Goal: Task Accomplishment & Management: Complete application form

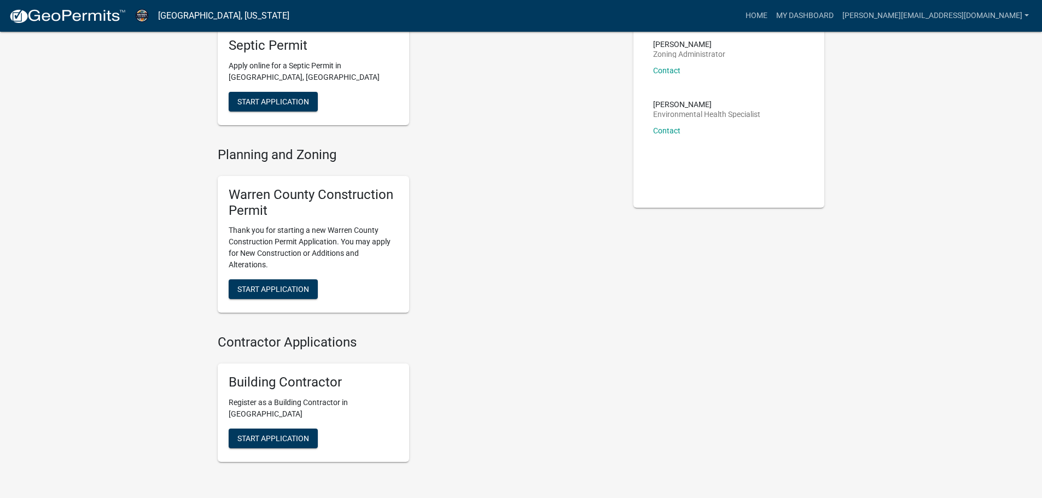
scroll to position [164, 0]
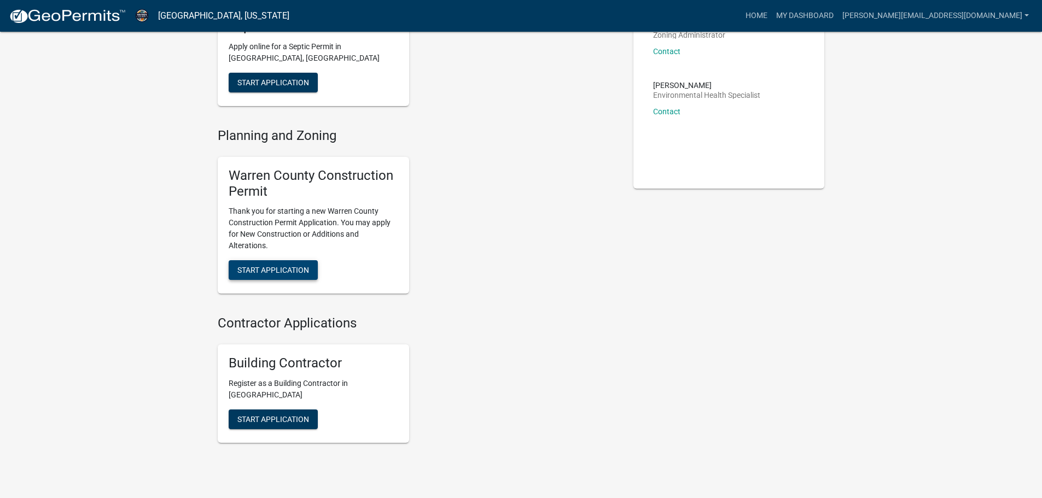
click at [288, 273] on span "Start Application" at bounding box center [273, 270] width 72 height 9
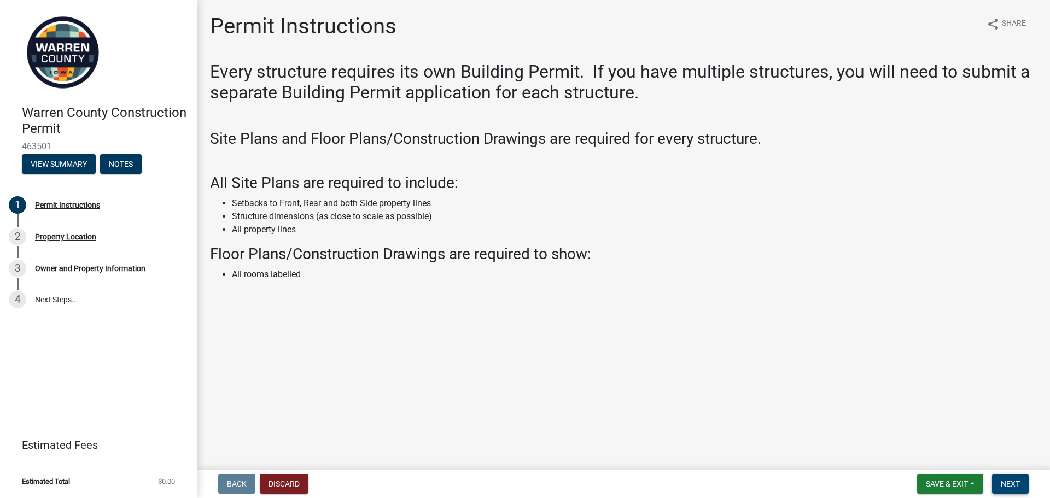
click at [1011, 481] on span "Next" at bounding box center [1010, 484] width 19 height 9
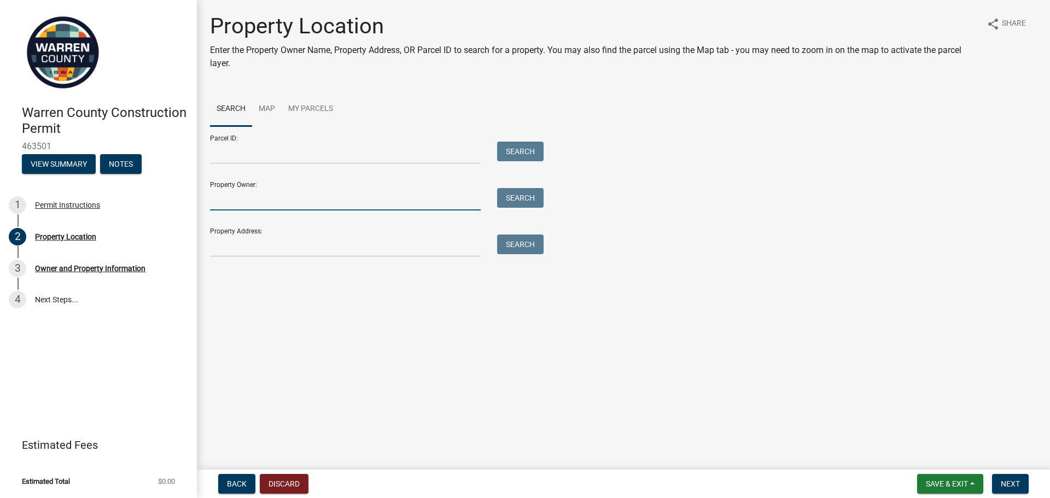
click at [276, 193] on input "Property Owner:" at bounding box center [345, 199] width 271 height 22
type input "[PERSON_NAME] & [PERSON_NAME]"
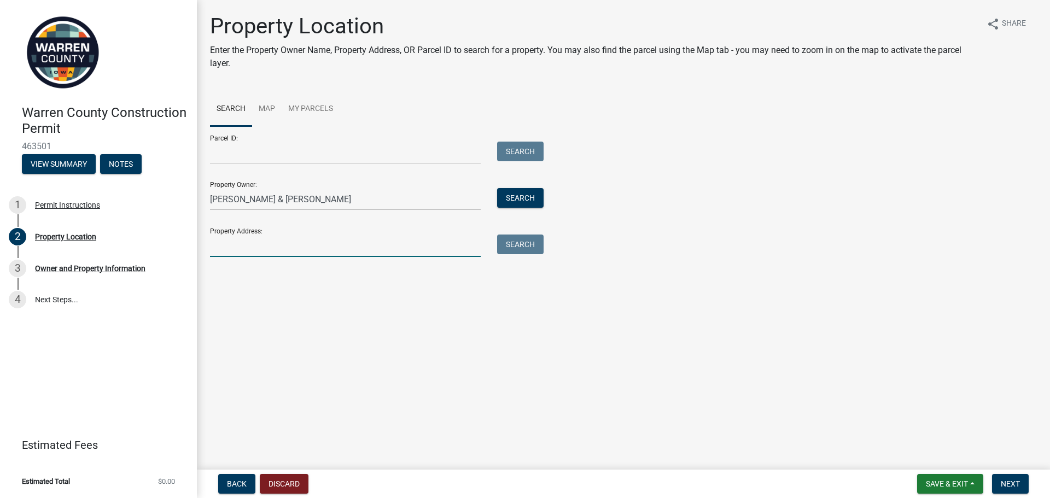
click at [272, 251] on input "Property Address:" at bounding box center [345, 246] width 271 height 22
type input "[STREET_ADDRESS][PERSON_NAME][PERSON_NAME]"
click at [525, 249] on button "Search" at bounding box center [520, 245] width 46 height 20
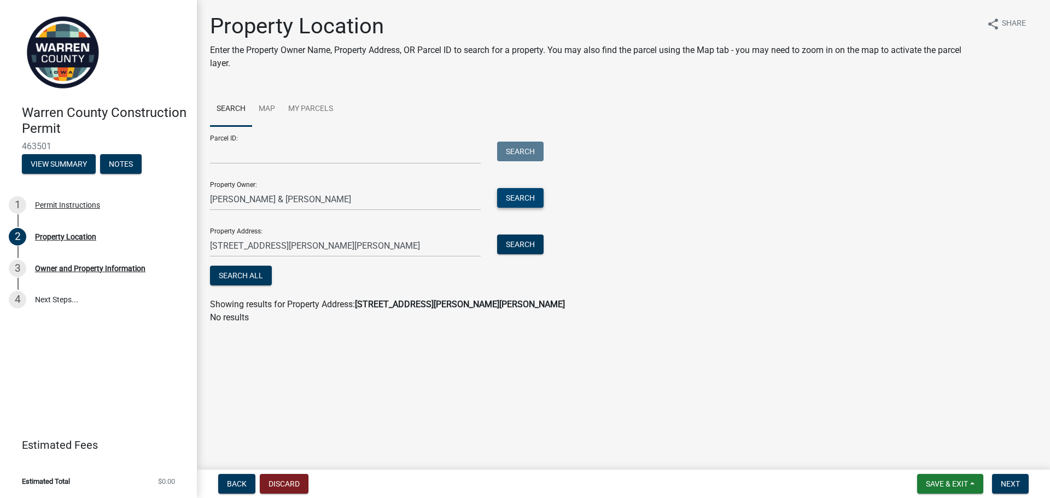
click at [512, 194] on button "Search" at bounding box center [520, 198] width 46 height 20
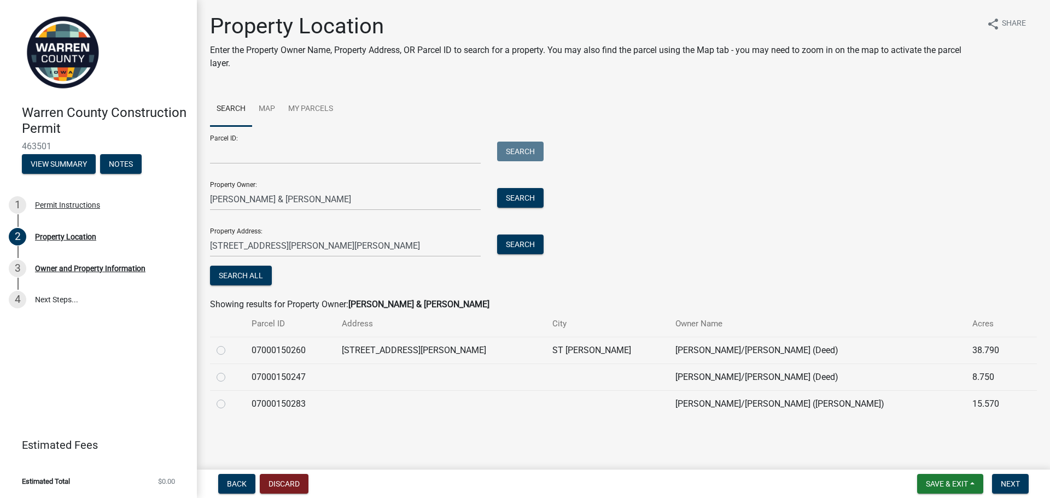
click at [230, 344] on label at bounding box center [230, 344] width 0 height 0
click at [230, 351] on input "radio" at bounding box center [233, 347] width 7 height 7
radio input "true"
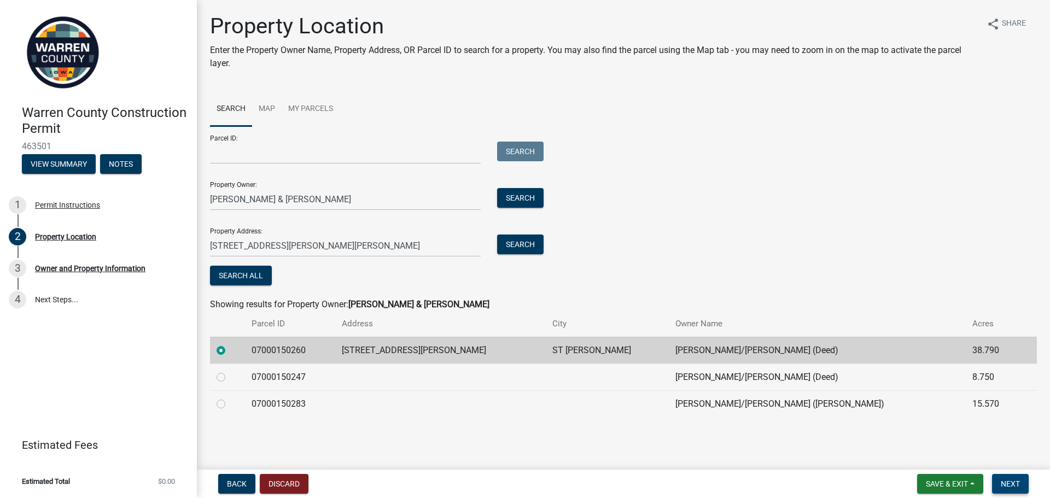
click at [1015, 478] on button "Next" at bounding box center [1010, 484] width 37 height 20
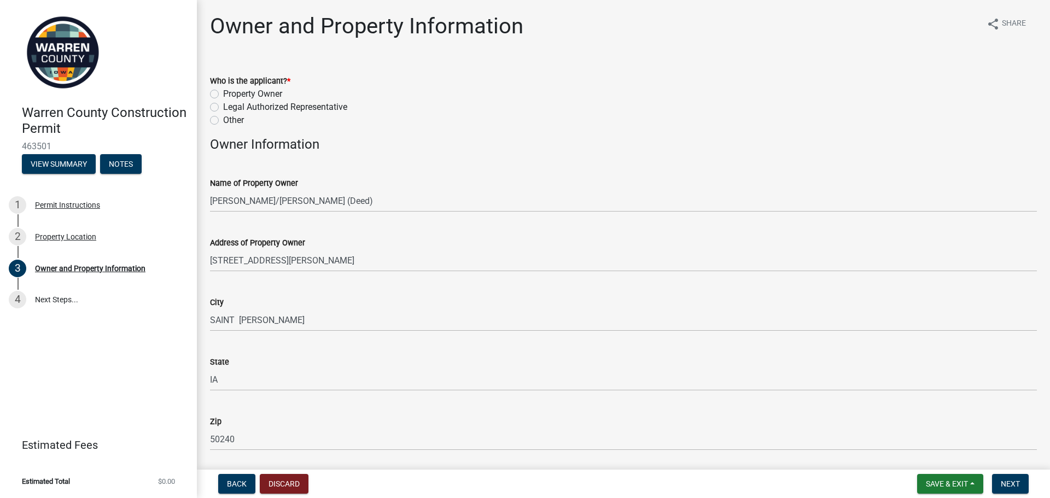
click at [223, 109] on label "Legal Authorized Representative" at bounding box center [285, 107] width 124 height 13
click at [223, 108] on input "Legal Authorized Representative" at bounding box center [226, 104] width 7 height 7
radio input "true"
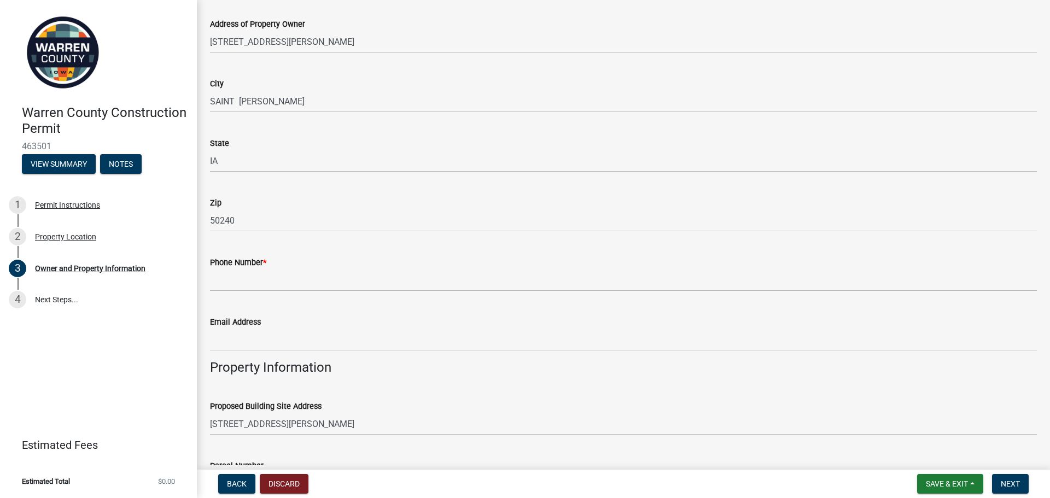
scroll to position [328, 0]
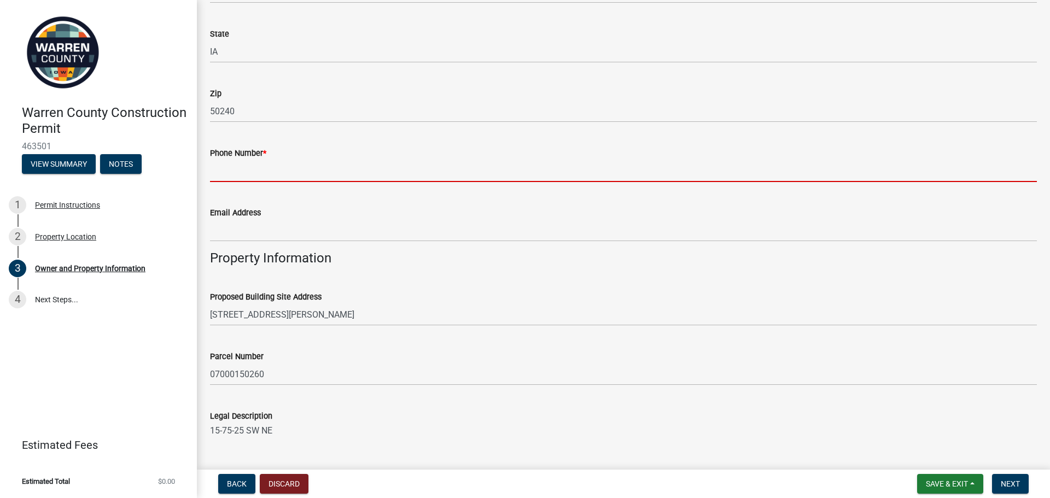
drag, startPoint x: 242, startPoint y: 168, endPoint x: 248, endPoint y: 171, distance: 5.9
click at [242, 168] on input "Phone Number *" at bounding box center [623, 171] width 827 height 22
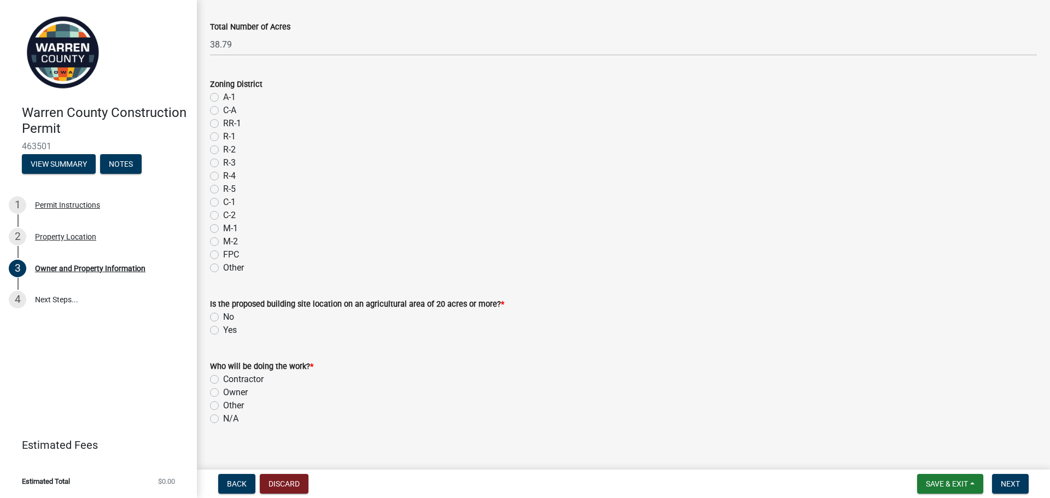
scroll to position [878, 0]
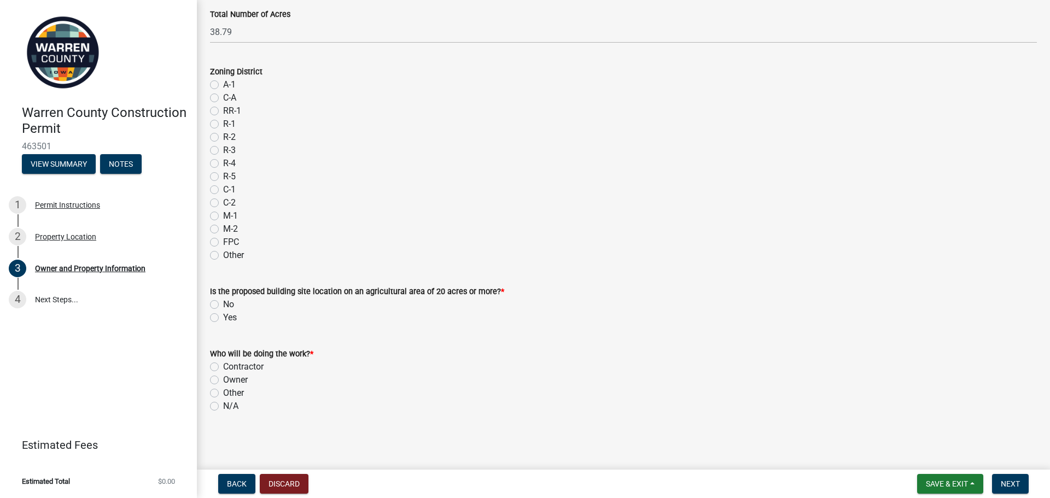
type input "[PHONE_NUMBER]"
click at [223, 366] on label "Contractor" at bounding box center [243, 366] width 40 height 13
click at [223, 366] on input "Contractor" at bounding box center [226, 363] width 7 height 7
radio input "true"
click at [223, 318] on label "Yes" at bounding box center [230, 317] width 14 height 13
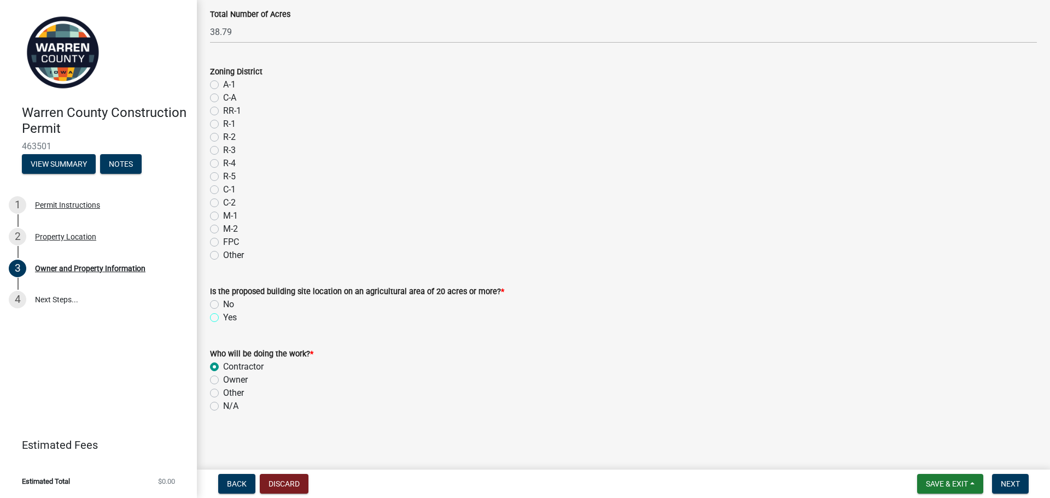
click at [223, 318] on input "Yes" at bounding box center [226, 314] width 7 height 7
radio input "true"
click at [223, 306] on label "No" at bounding box center [228, 304] width 11 height 13
click at [223, 305] on input "No" at bounding box center [226, 301] width 7 height 7
radio input "true"
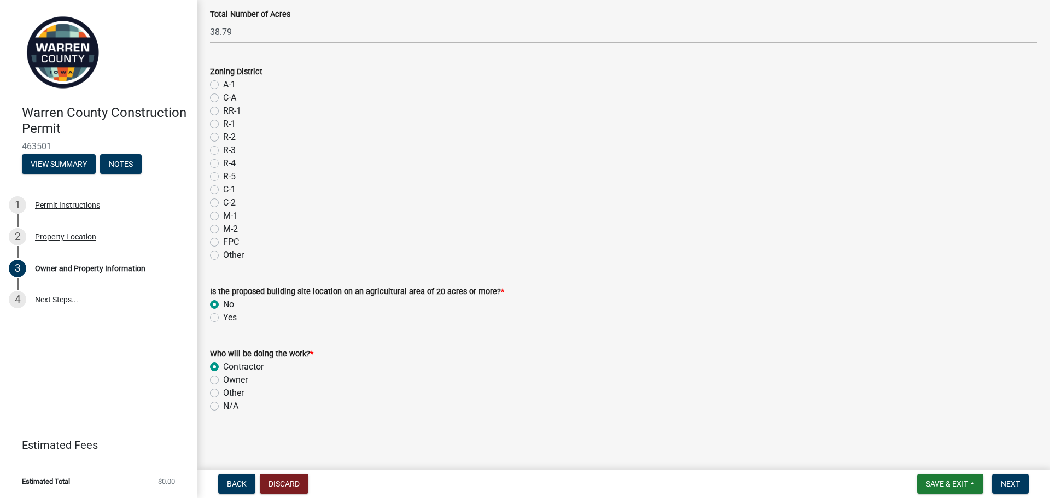
click at [223, 319] on label "Yes" at bounding box center [230, 317] width 14 height 13
click at [223, 318] on input "Yes" at bounding box center [226, 314] width 7 height 7
radio input "true"
click at [1003, 485] on span "Next" at bounding box center [1010, 484] width 19 height 9
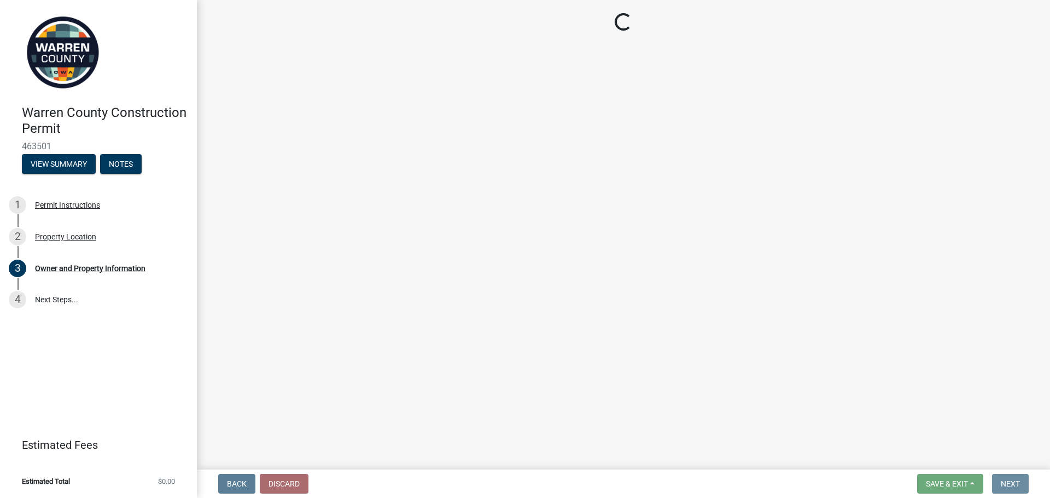
scroll to position [0, 0]
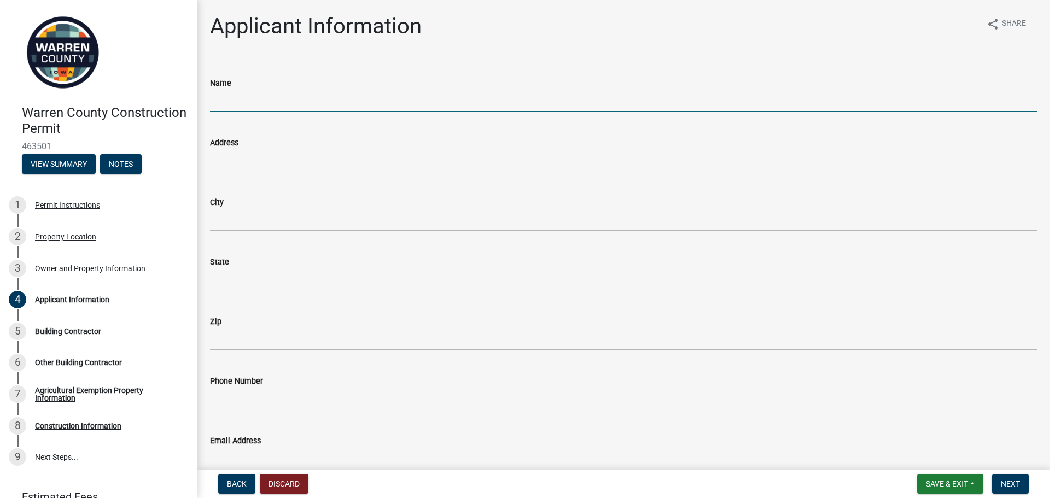
click at [257, 98] on input "Name" at bounding box center [623, 101] width 827 height 22
type input "[PERSON_NAME] Construction"
type input "[STREET_ADDRESS]"
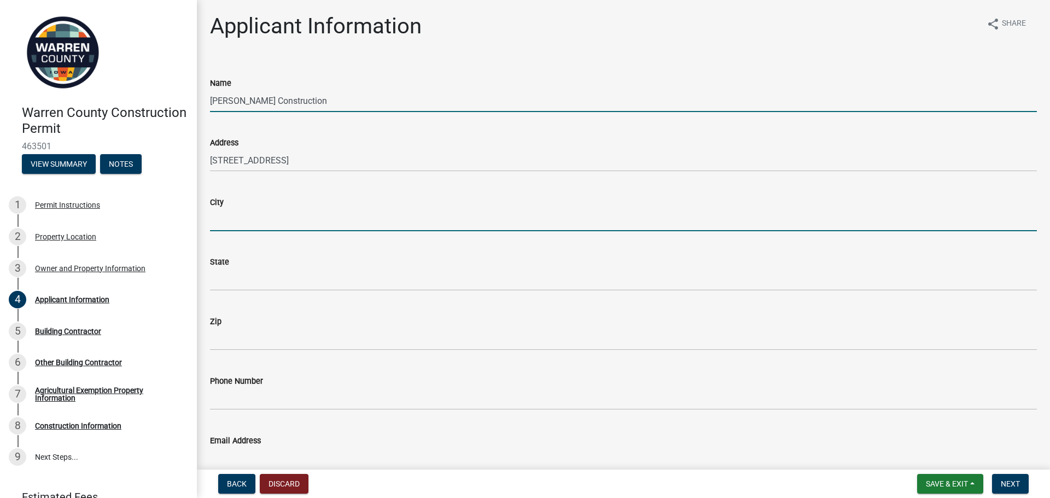
type input "Saint [PERSON_NAME]"
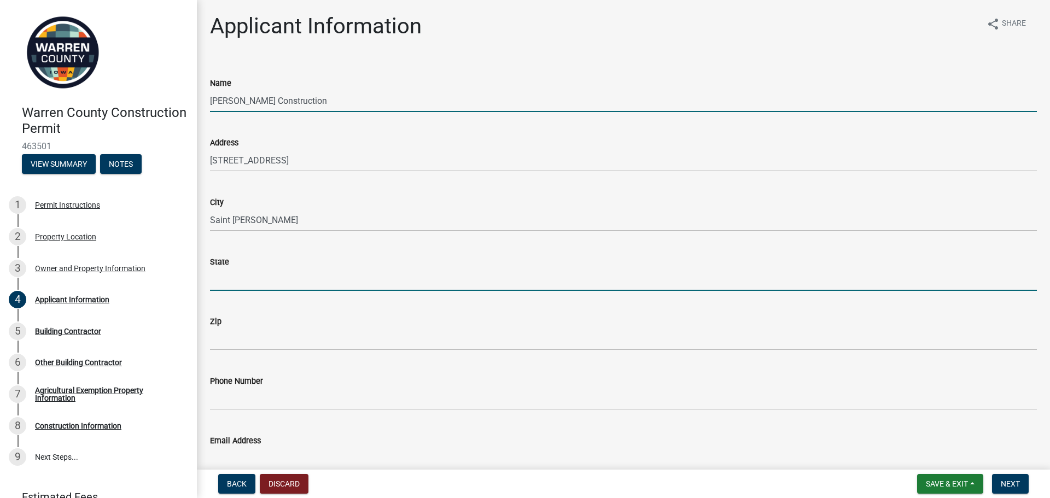
type input "IA"
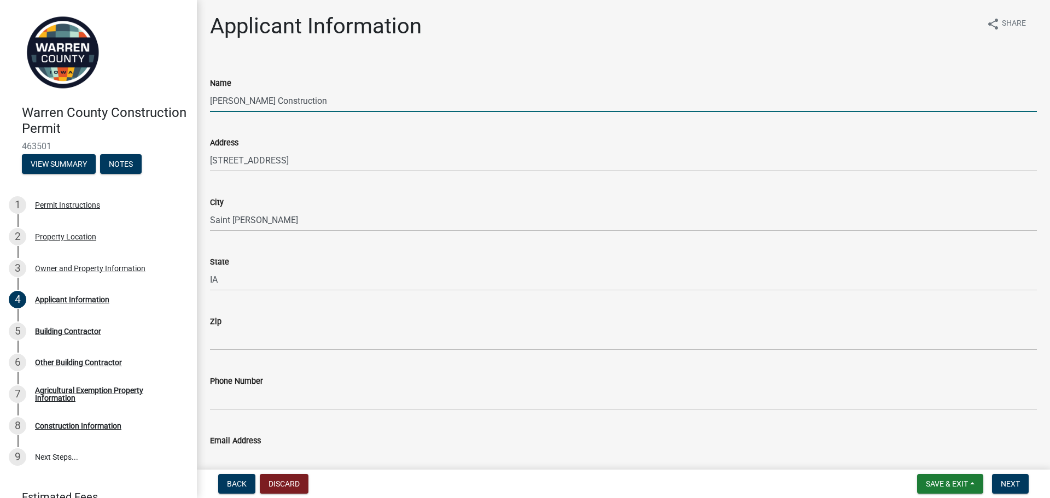
type input "50240"
type input "5154800669"
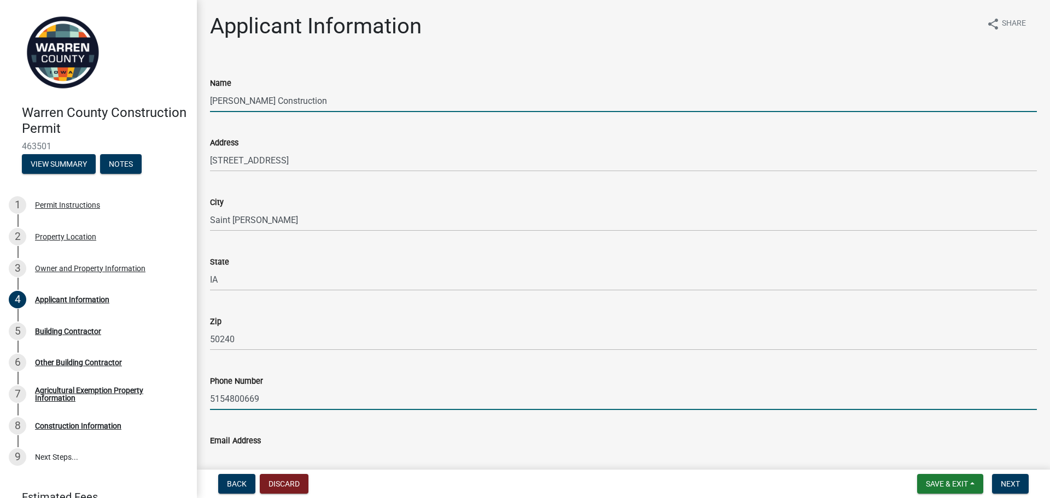
type input "[EMAIL_ADDRESS][DOMAIN_NAME]"
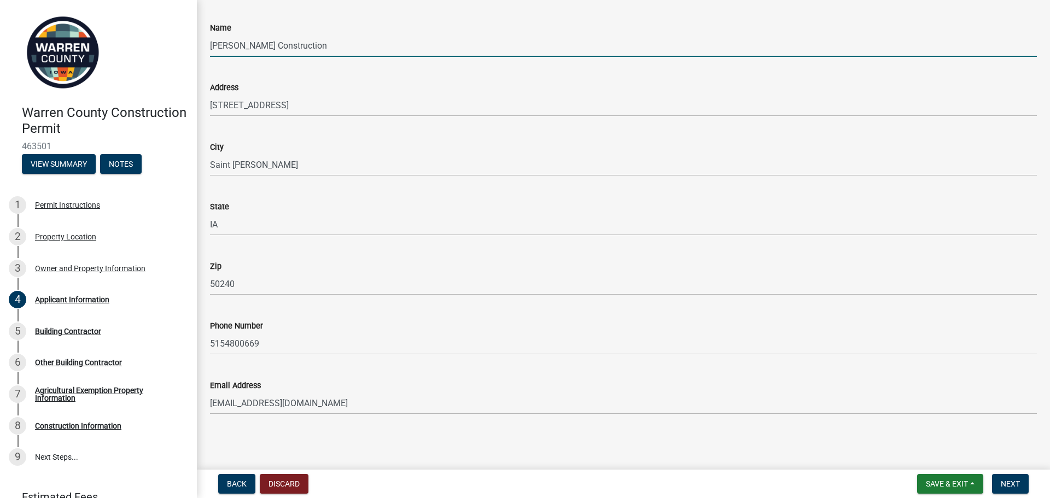
scroll to position [56, 0]
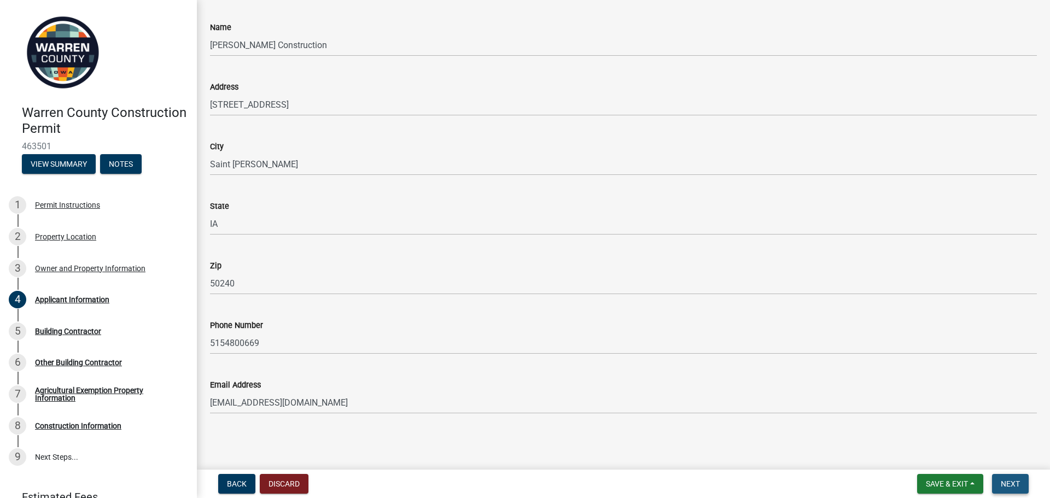
drag, startPoint x: 1009, startPoint y: 486, endPoint x: 995, endPoint y: 479, distance: 15.4
click at [1009, 487] on span "Next" at bounding box center [1010, 484] width 19 height 9
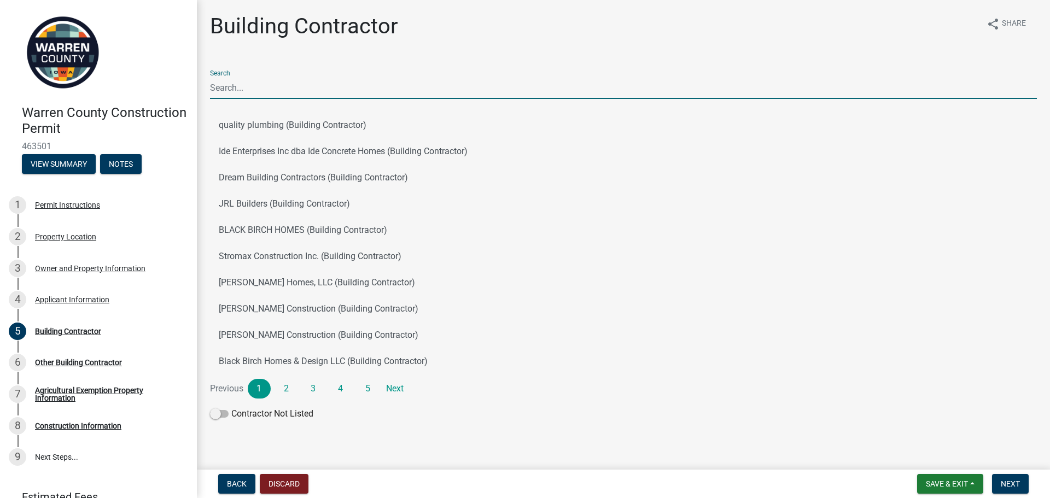
click at [254, 86] on input "Search" at bounding box center [623, 88] width 827 height 22
type input "[PERSON_NAME] Construction"
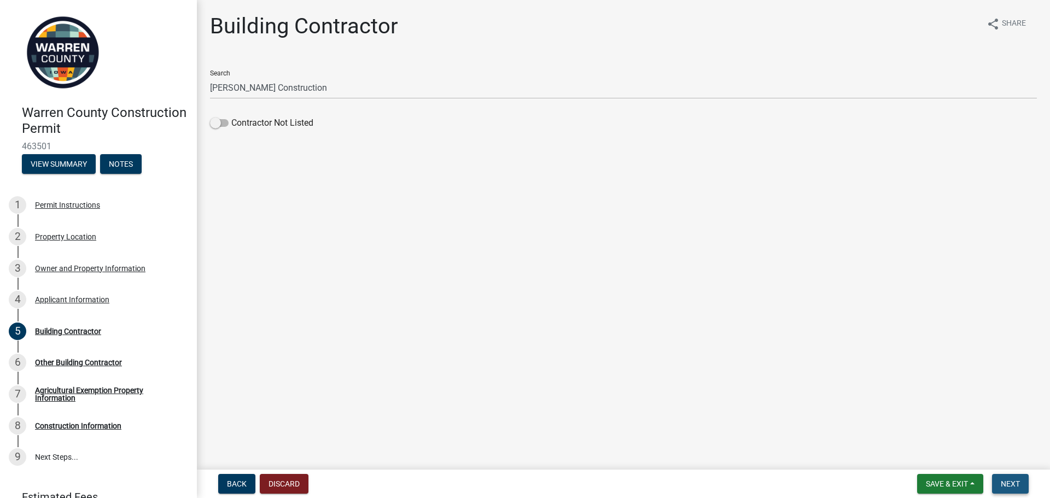
click at [1007, 490] on button "Next" at bounding box center [1010, 484] width 37 height 20
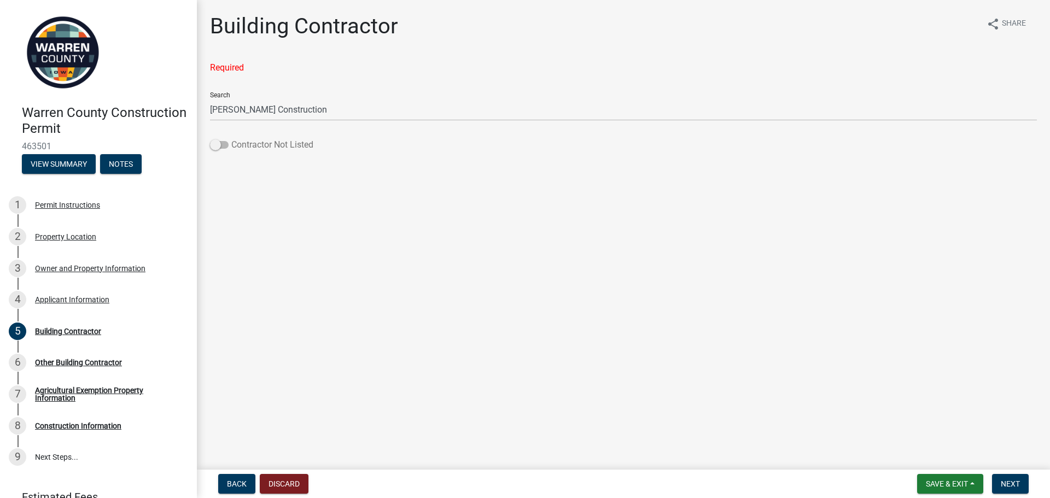
click at [247, 145] on label "Contractor Not Listed" at bounding box center [261, 144] width 103 height 13
click at [231, 138] on input "Contractor Not Listed" at bounding box center [231, 138] width 0 height 0
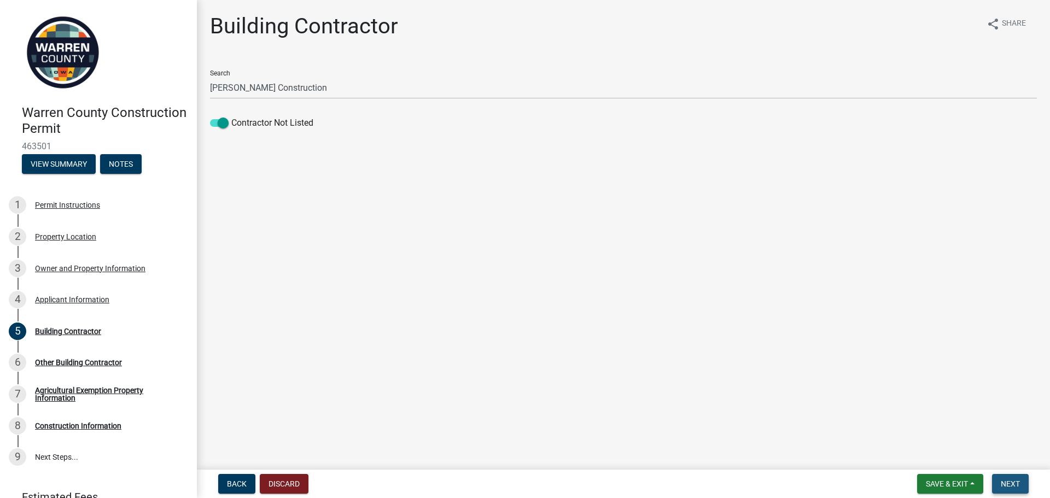
click at [1014, 485] on span "Next" at bounding box center [1010, 484] width 19 height 9
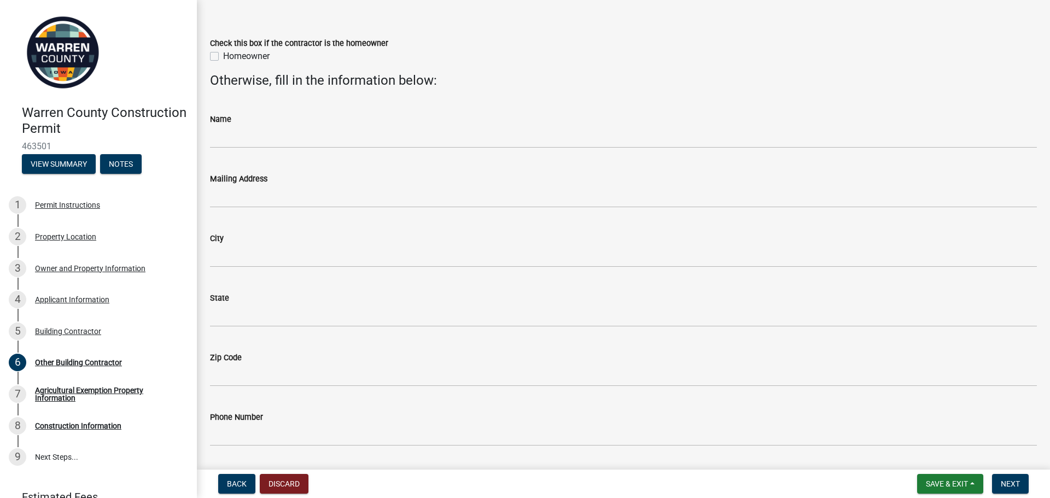
scroll to position [55, 0]
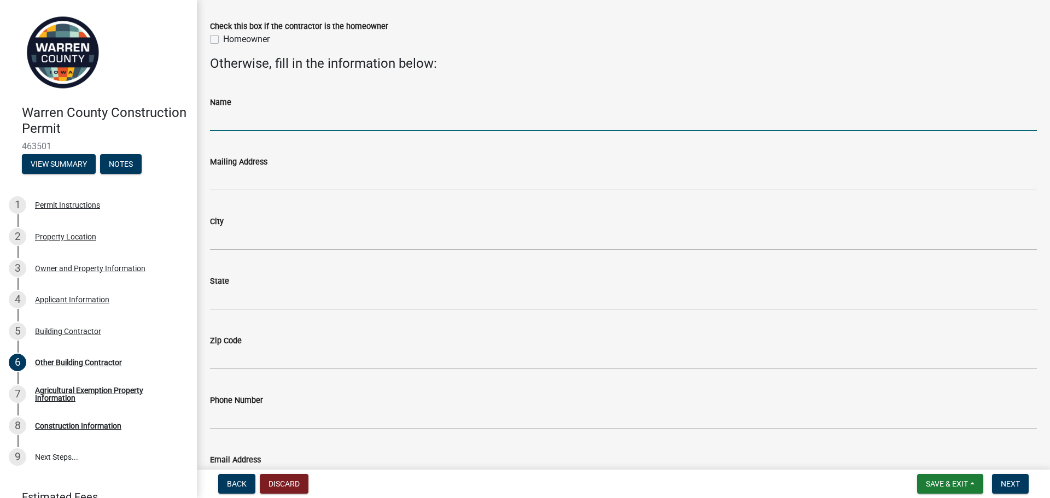
click at [237, 124] on input "Name" at bounding box center [623, 120] width 827 height 22
type input "[PERSON_NAME] Construction"
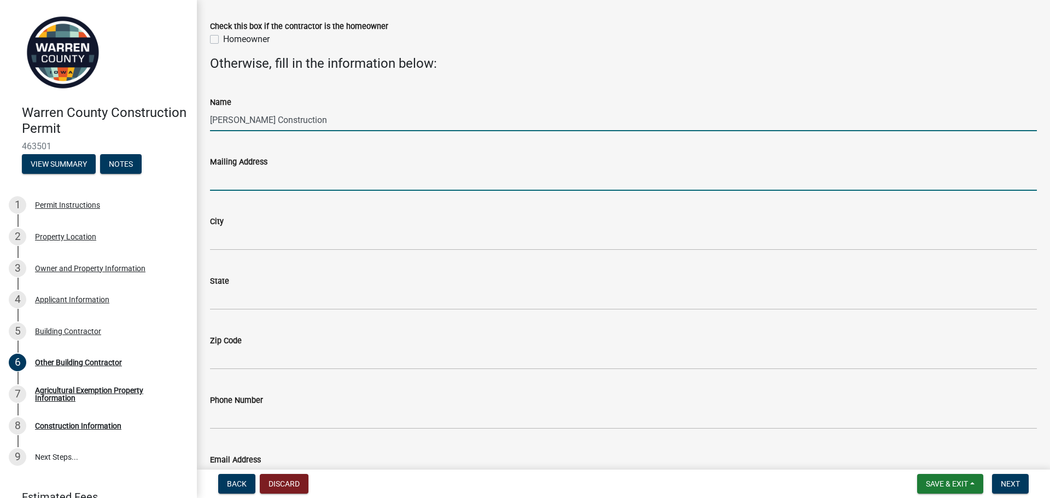
type input "[STREET_ADDRESS]"
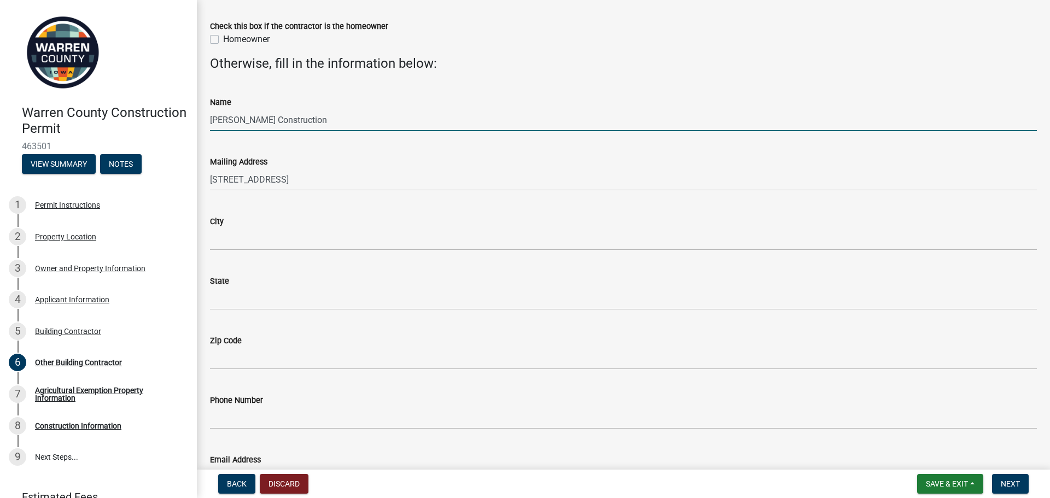
type input "Saint [PERSON_NAME]"
type input "IA"
type input "50240"
type input "5154800669"
type input "[EMAIL_ADDRESS][DOMAIN_NAME]"
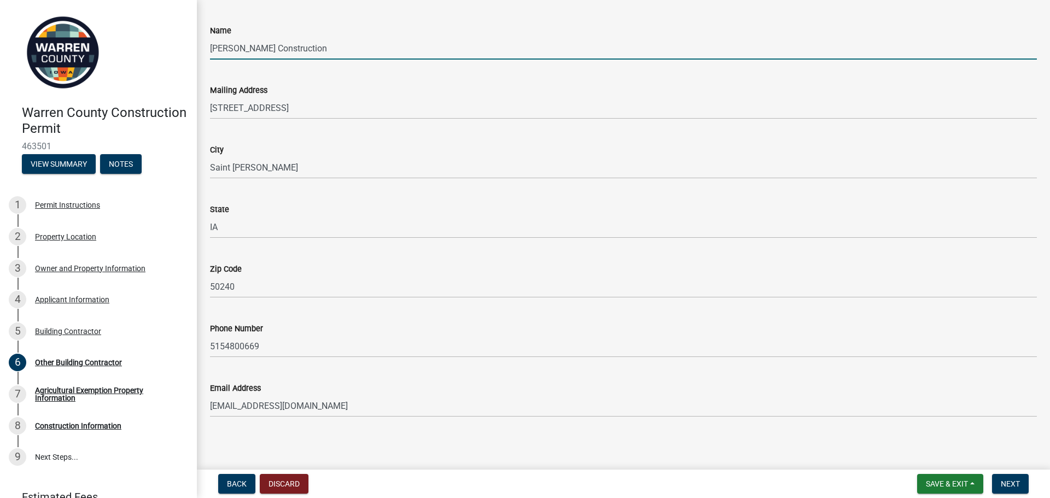
scroll to position [130, 0]
click at [1011, 487] on span "Next" at bounding box center [1010, 484] width 19 height 9
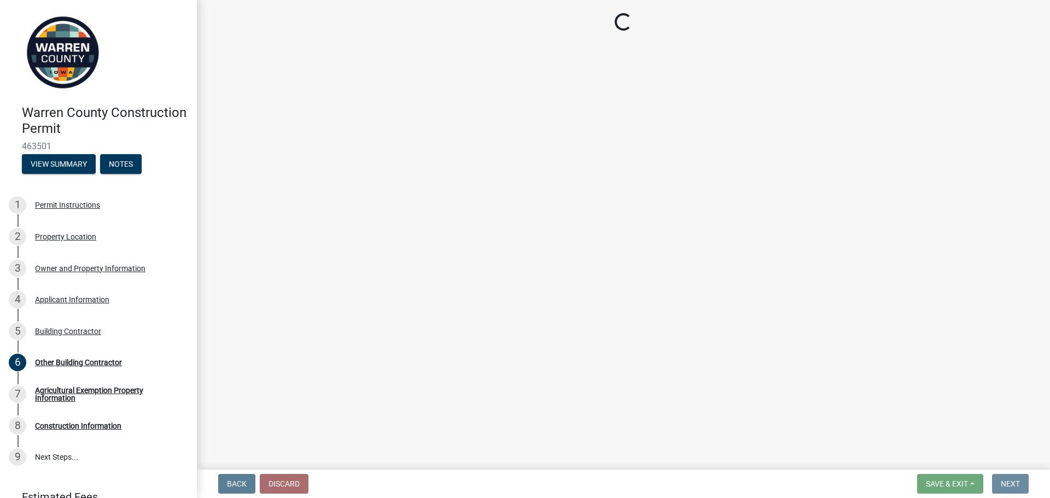
scroll to position [0, 0]
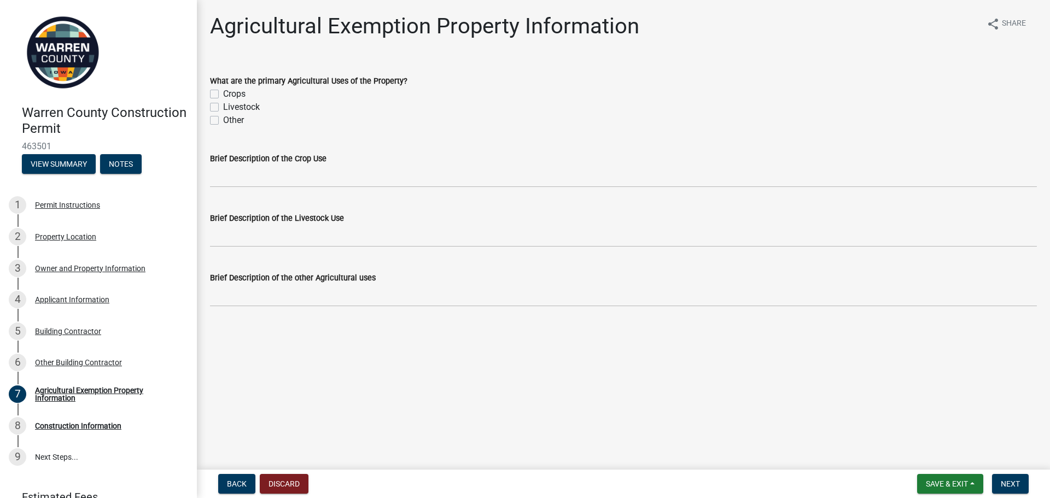
click at [223, 94] on label "Crops" at bounding box center [234, 94] width 22 height 13
click at [223, 94] on input "Crops" at bounding box center [226, 91] width 7 height 7
checkbox input "true"
checkbox input "false"
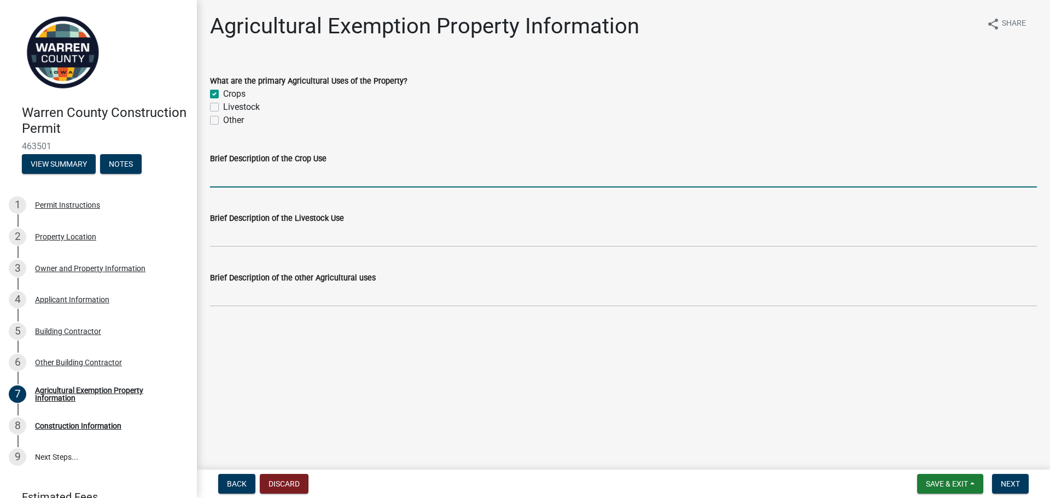
click at [261, 173] on input "Brief Description of the Crop Use" at bounding box center [623, 176] width 827 height 22
type input "Corn & Beans"
click at [1006, 479] on button "Next" at bounding box center [1010, 484] width 37 height 20
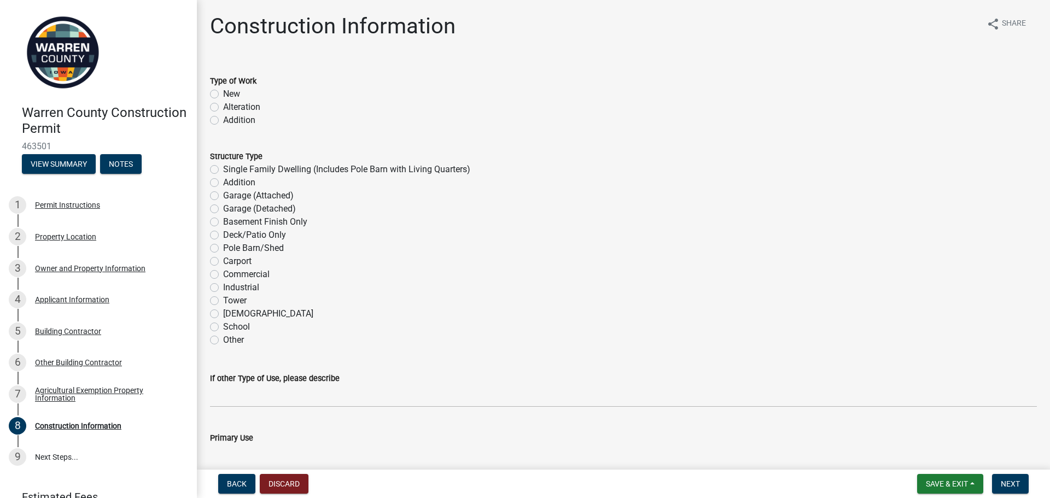
click at [223, 95] on label "New" at bounding box center [231, 94] width 17 height 13
click at [223, 95] on input "New" at bounding box center [226, 91] width 7 height 7
radio input "true"
click at [223, 171] on label "Single Family Dwelling (Includes Pole Barn with Living Quarters)" at bounding box center [346, 169] width 247 height 13
click at [223, 170] on input "Single Family Dwelling (Includes Pole Barn with Living Quarters)" at bounding box center [226, 166] width 7 height 7
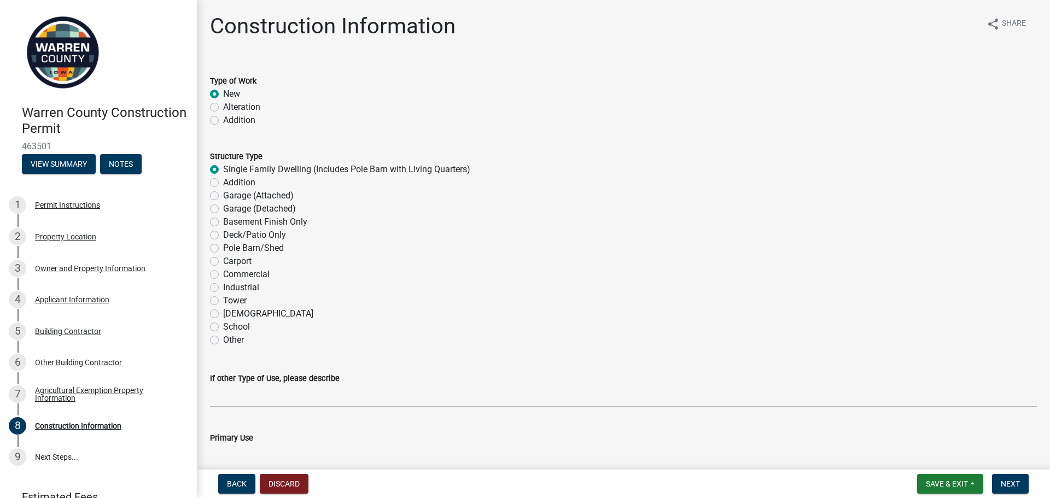
radio input "true"
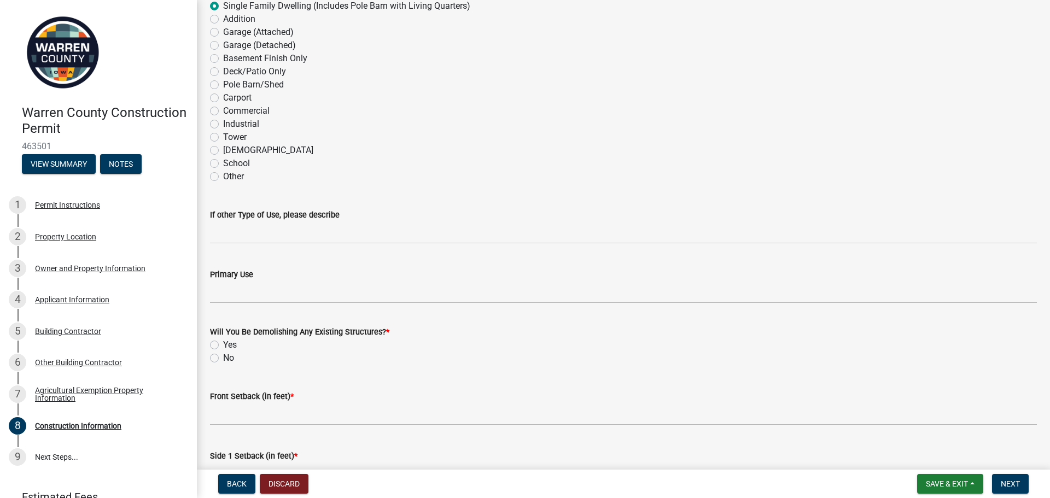
scroll to position [164, 0]
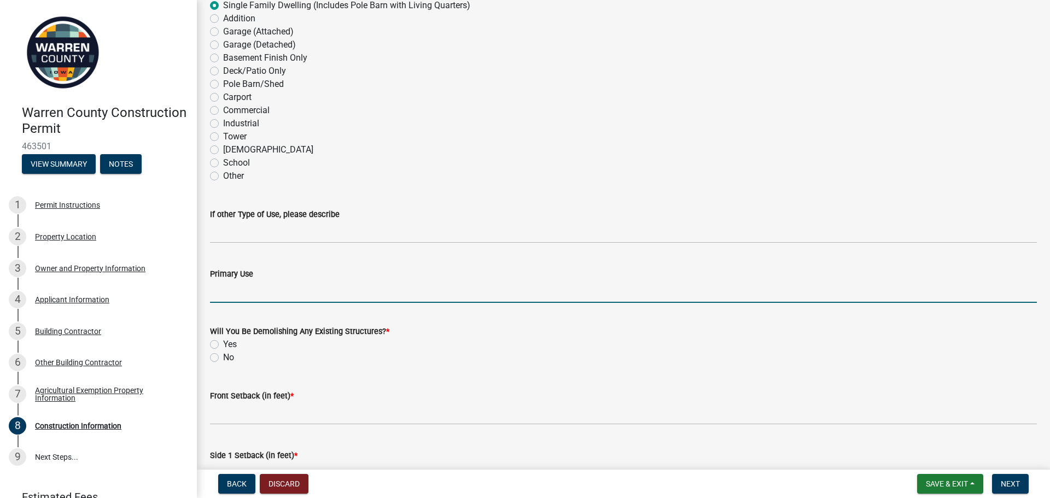
click at [267, 292] on input "Primary Use" at bounding box center [623, 292] width 827 height 22
type input "Property owners main dwelling"
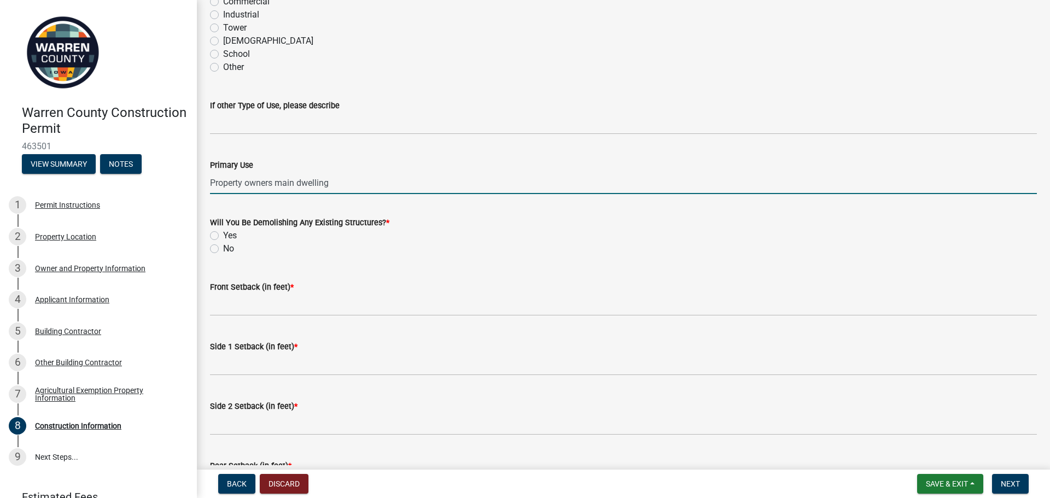
scroll to position [273, 0]
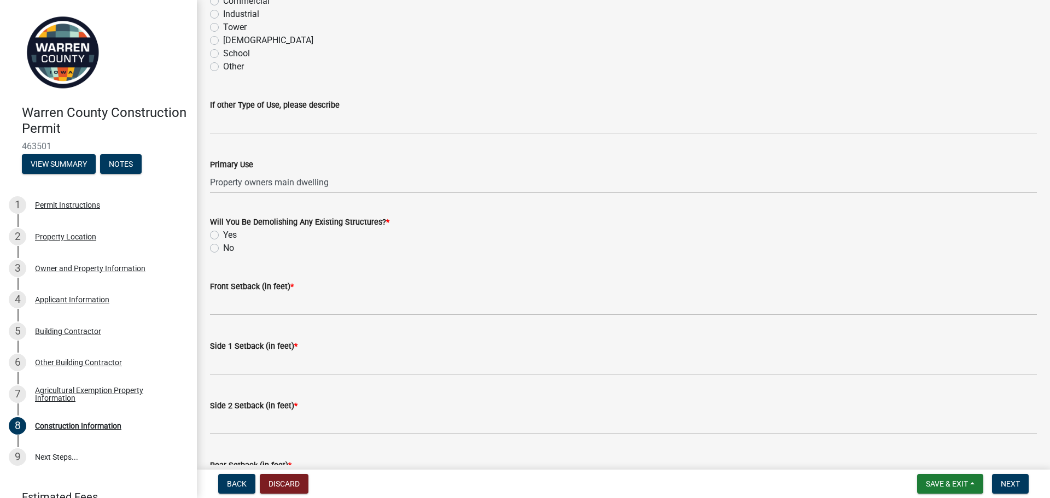
click at [223, 248] on label "No" at bounding box center [228, 248] width 11 height 13
click at [223, 248] on input "No" at bounding box center [226, 245] width 7 height 7
radio input "true"
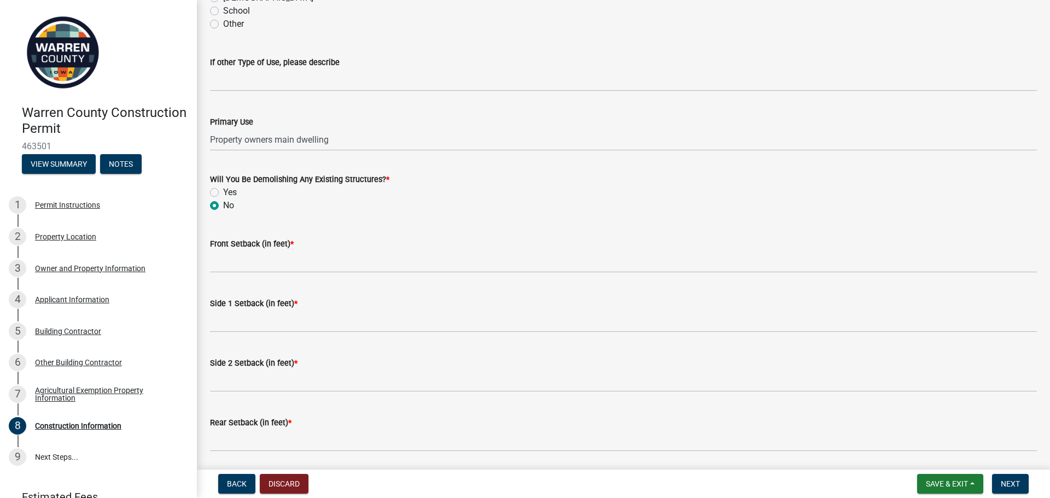
scroll to position [328, 0]
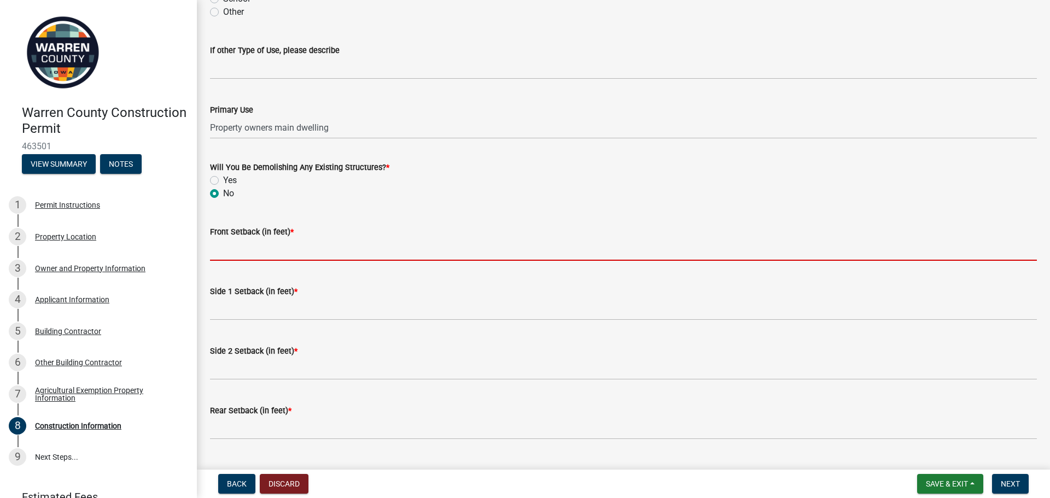
click at [281, 250] on input "Front Setback (in feet) *" at bounding box center [623, 249] width 827 height 22
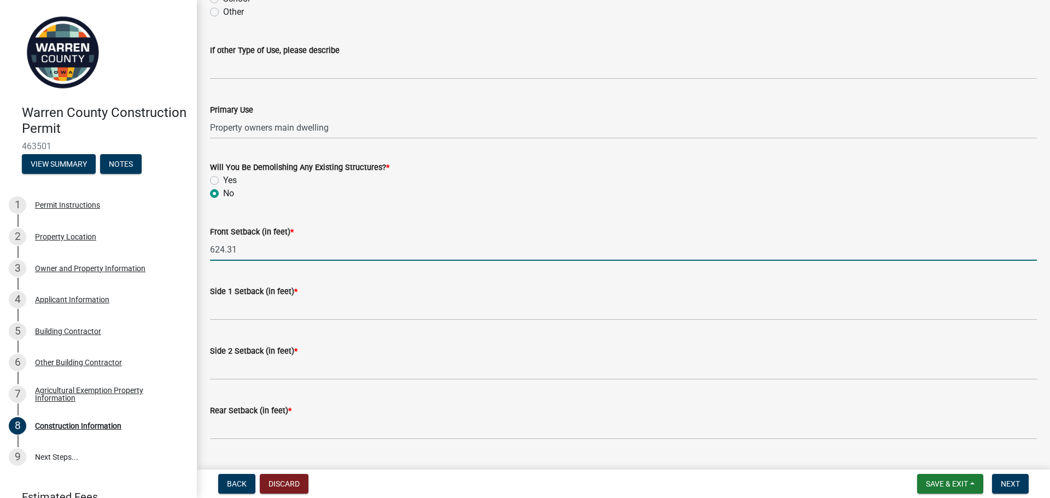
type input "624.31"
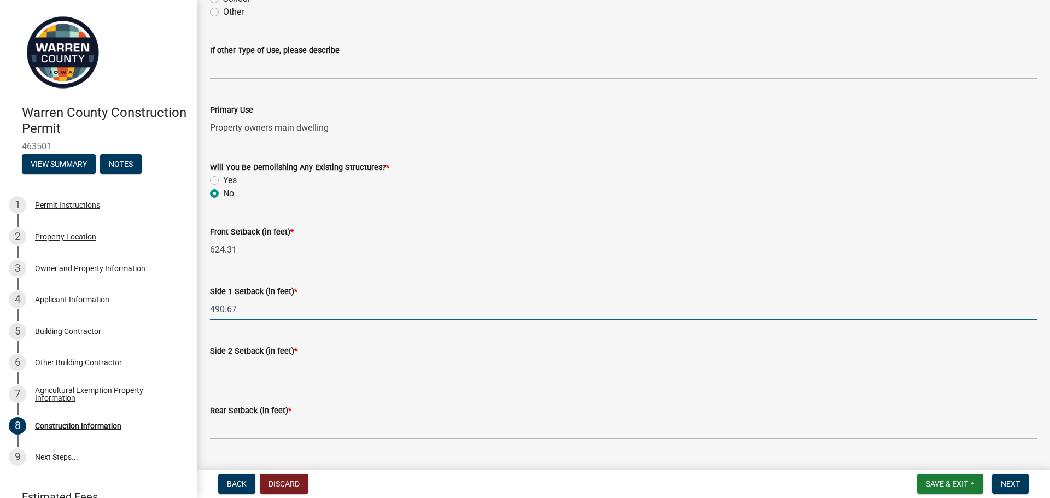
type input "490.67"
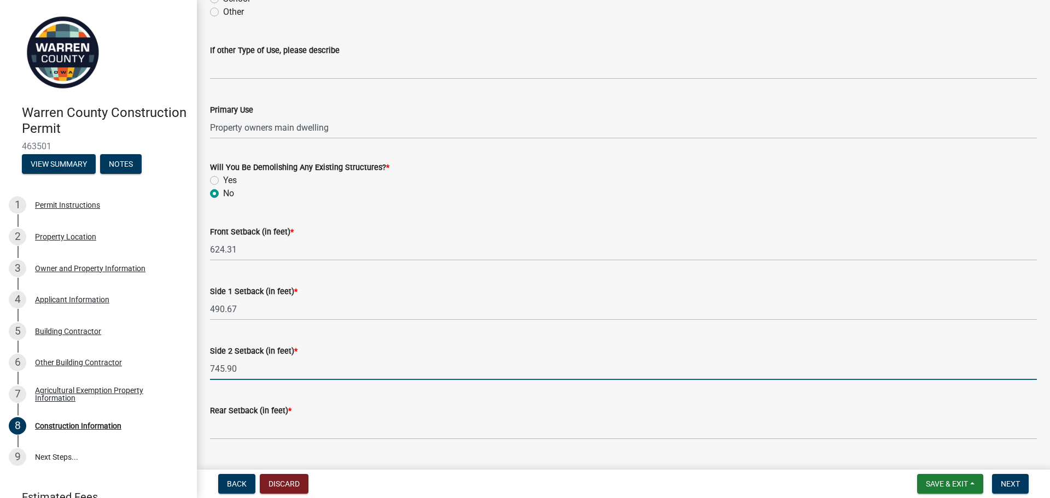
type input "745.90"
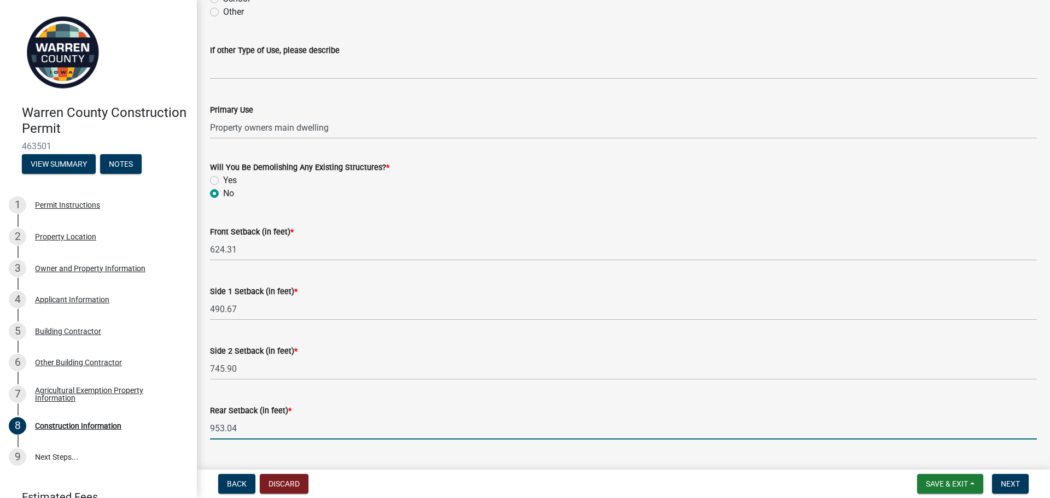
scroll to position [354, 0]
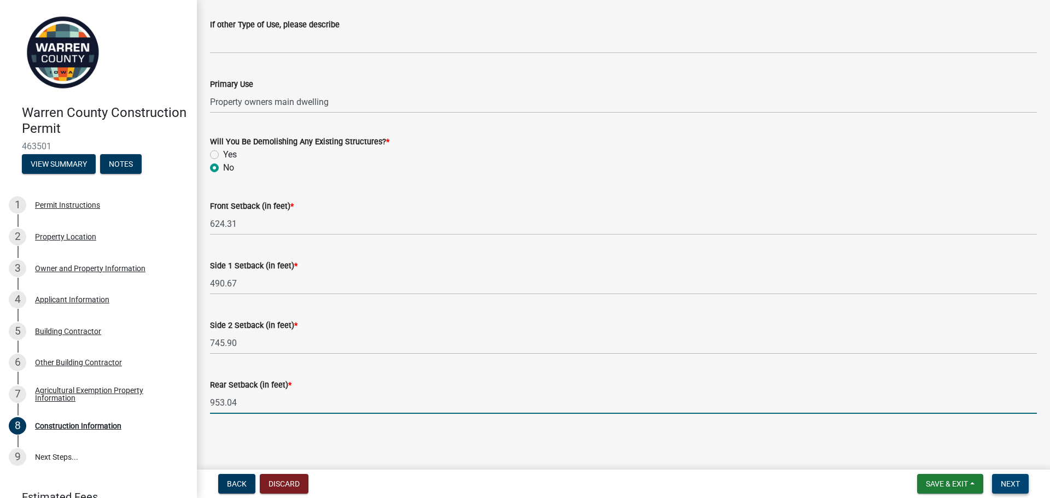
type input "953.04"
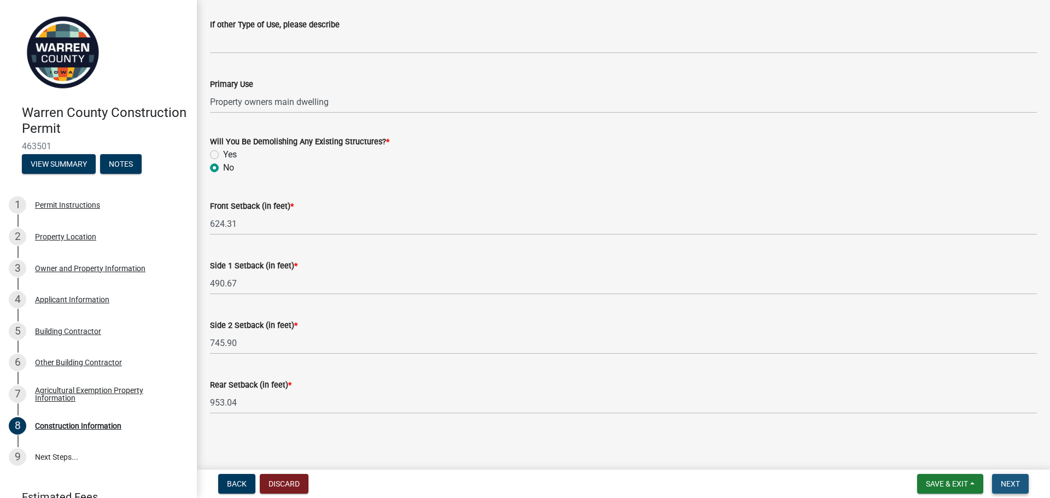
click at [1010, 487] on span "Next" at bounding box center [1010, 484] width 19 height 9
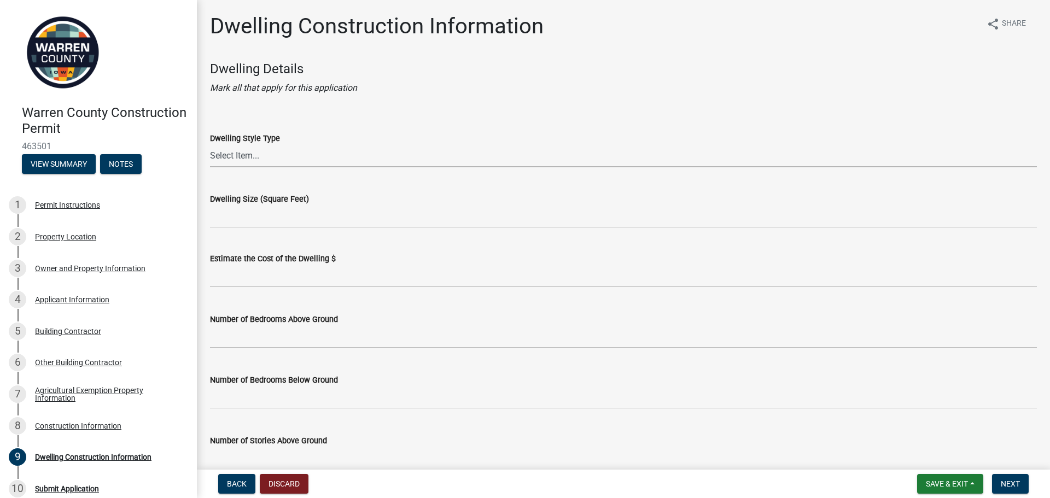
click at [285, 156] on select "Select Item... 1 Story Frame 1 Story Brick 1 1/2 Story Frame 1 1/2 Story Brick …" at bounding box center [623, 156] width 827 height 22
click at [210, 145] on select "Select Item... 1 Story Frame 1 Story Brick 1 1/2 Story Frame 1 1/2 Story Brick …" at bounding box center [623, 156] width 827 height 22
select select "6be2891c-b014-4eb5-8316-9de7191813e4"
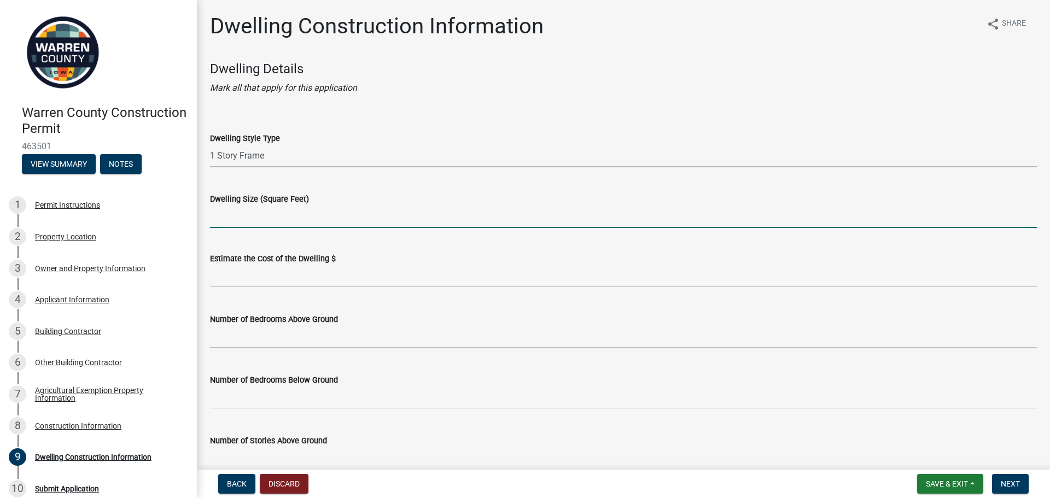
click at [270, 215] on input "Dwelling Size (Square Feet)" at bounding box center [623, 217] width 827 height 22
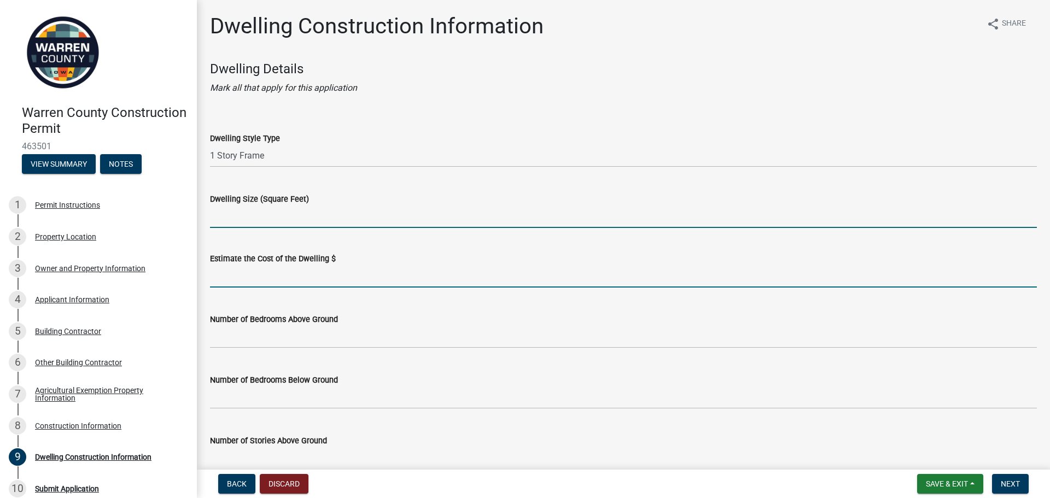
click at [250, 268] on input "text" at bounding box center [623, 276] width 827 height 22
click at [261, 207] on input "Dwelling Size (Square Feet)" at bounding box center [623, 217] width 827 height 22
click at [223, 276] on input "900000" at bounding box center [623, 276] width 827 height 22
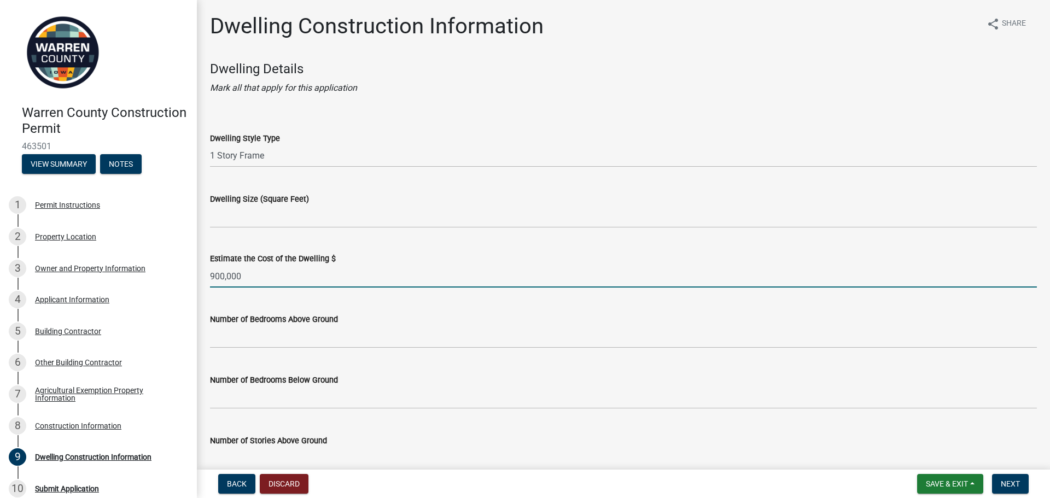
type input "900000"
click at [266, 230] on wm-data-entity-input "Dwelling Size (Square Feet)" at bounding box center [623, 207] width 827 height 60
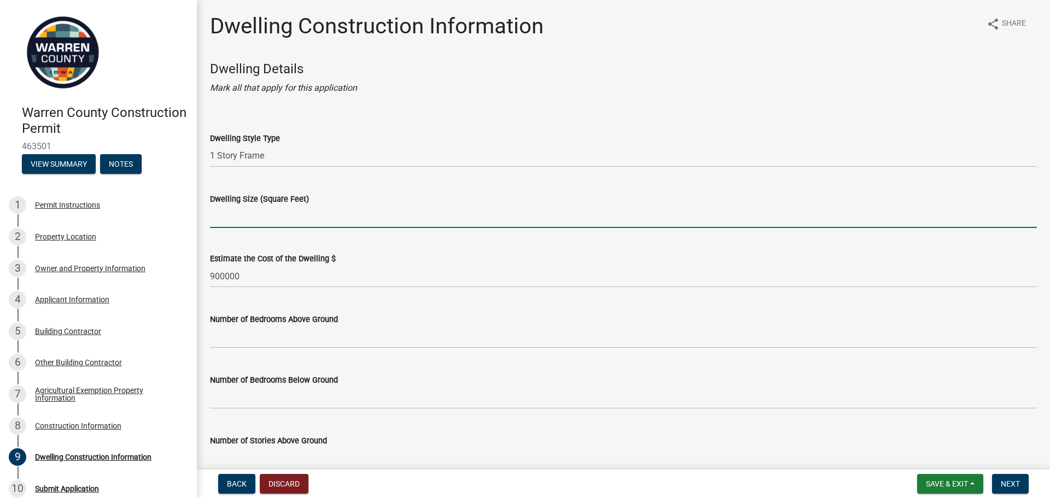
click at [273, 215] on input "Dwelling Size (Square Feet)" at bounding box center [623, 217] width 827 height 22
click at [250, 217] on input "Dwelling Size (Square Feet)" at bounding box center [623, 217] width 827 height 22
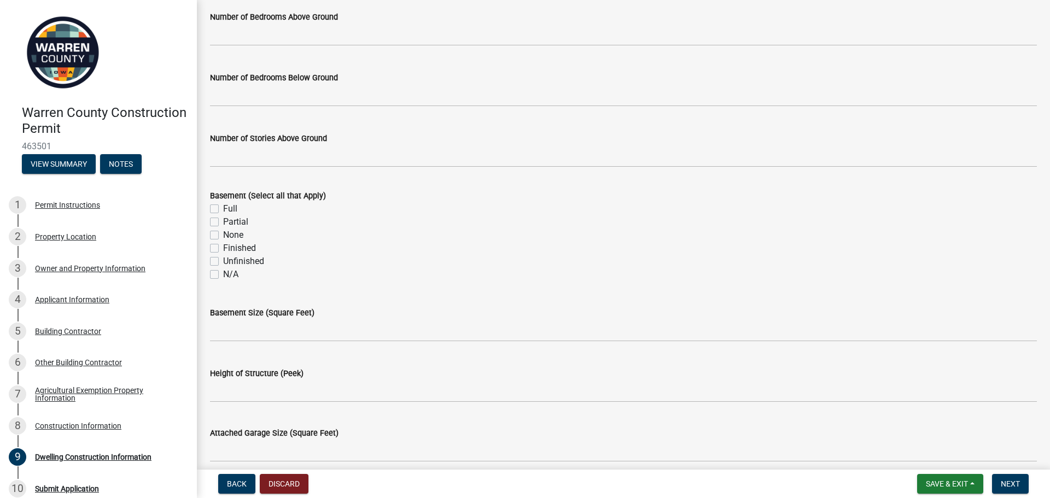
scroll to position [29, 0]
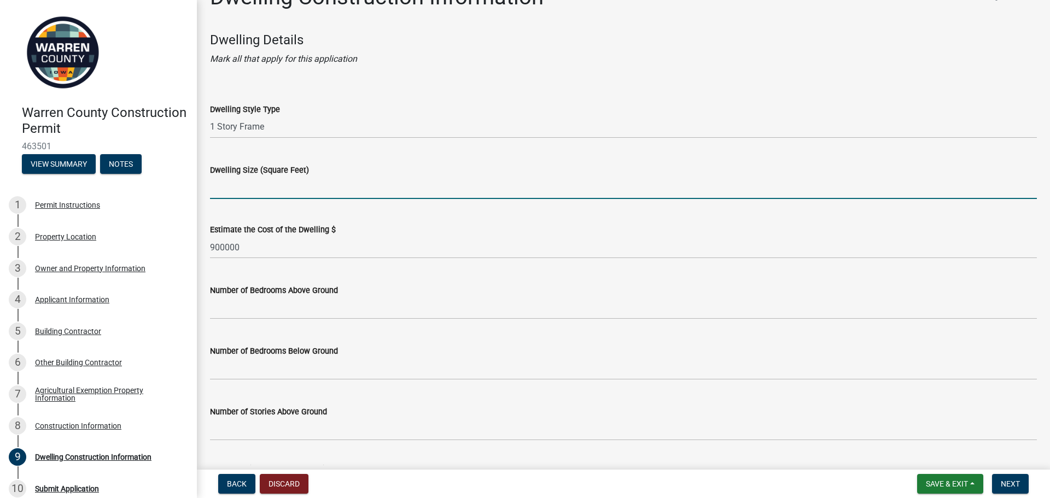
click at [323, 183] on input "Dwelling Size (Square Feet)" at bounding box center [623, 188] width 827 height 22
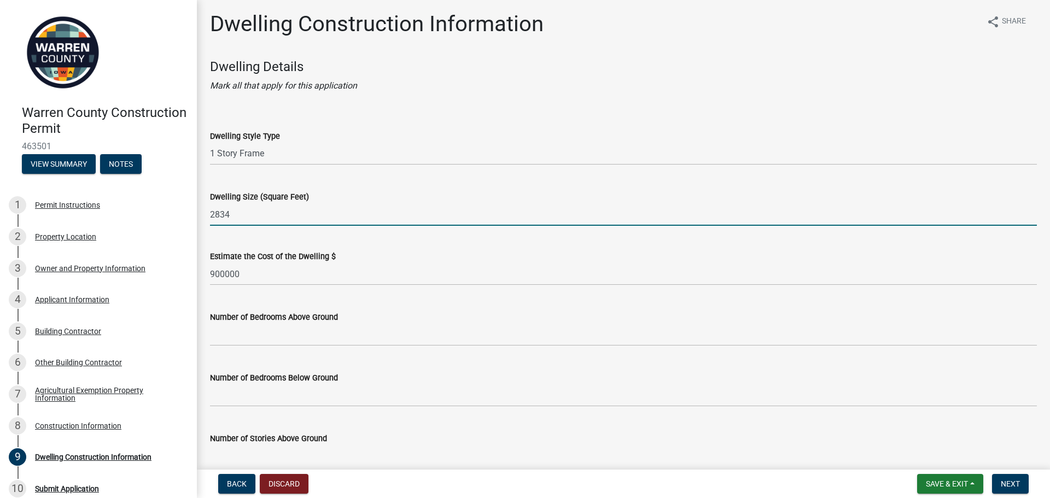
scroll to position [0, 0]
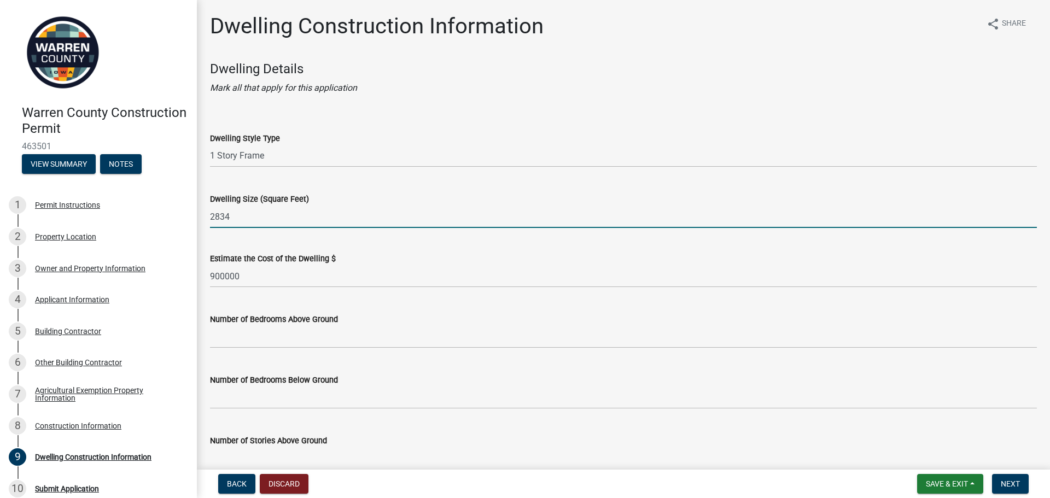
drag, startPoint x: 228, startPoint y: 218, endPoint x: 196, endPoint y: 213, distance: 32.1
click at [196, 213] on div "Warren County Construction Permit 463501 View Summary Notes 1 Permit Instructio…" at bounding box center [525, 249] width 1050 height 498
type input "2834"
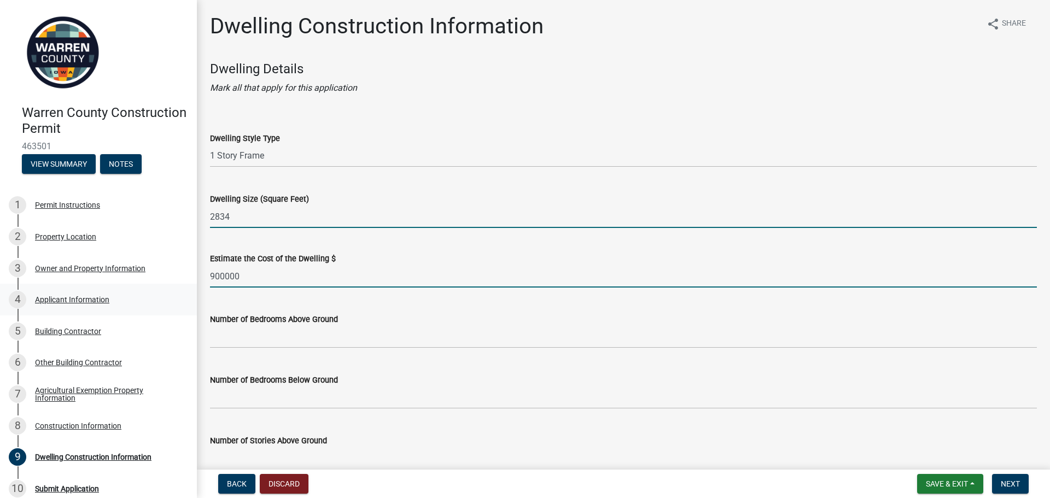
drag, startPoint x: 252, startPoint y: 279, endPoint x: 186, endPoint y: 284, distance: 65.9
click at [187, 284] on div "Warren County Construction Permit 463501 View Summary Notes 1 Permit Instructio…" at bounding box center [525, 249] width 1050 height 498
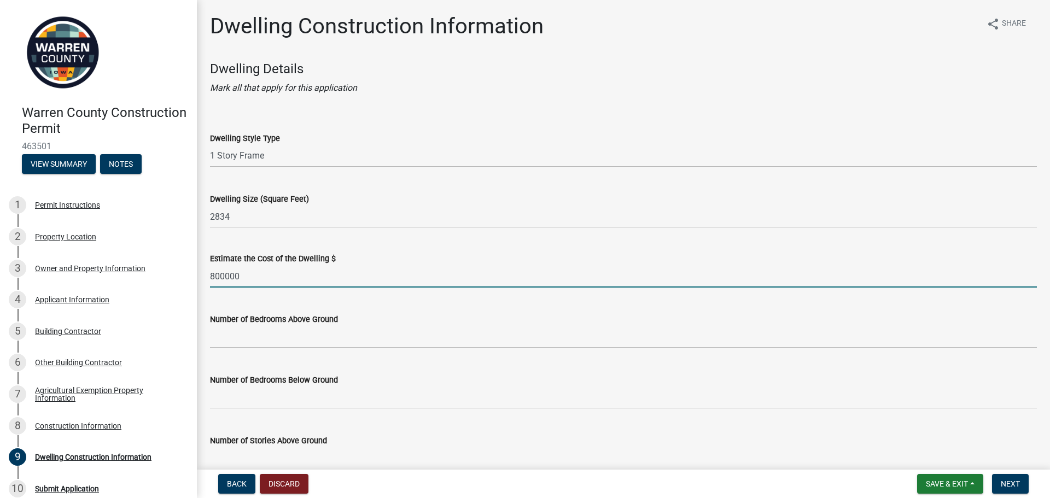
type input "800000"
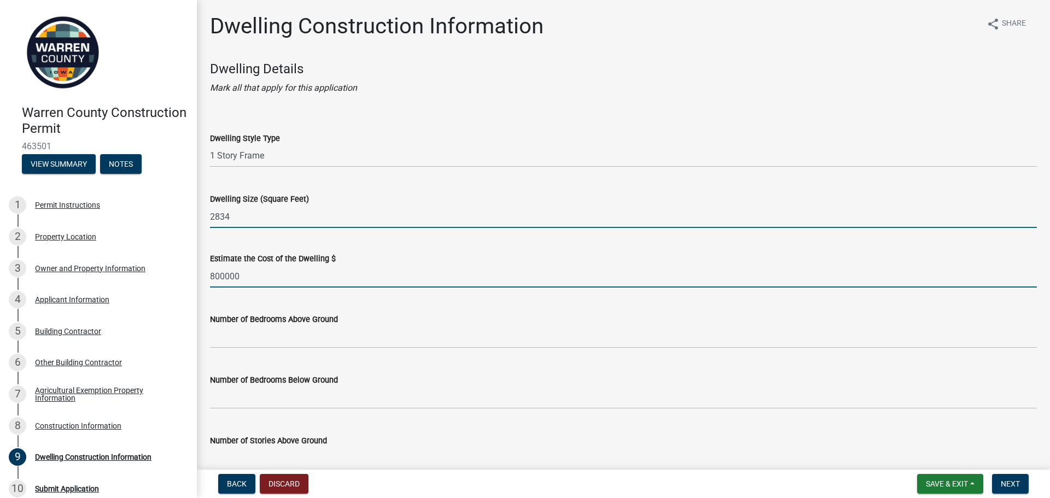
click at [246, 223] on input "2834" at bounding box center [623, 217] width 827 height 22
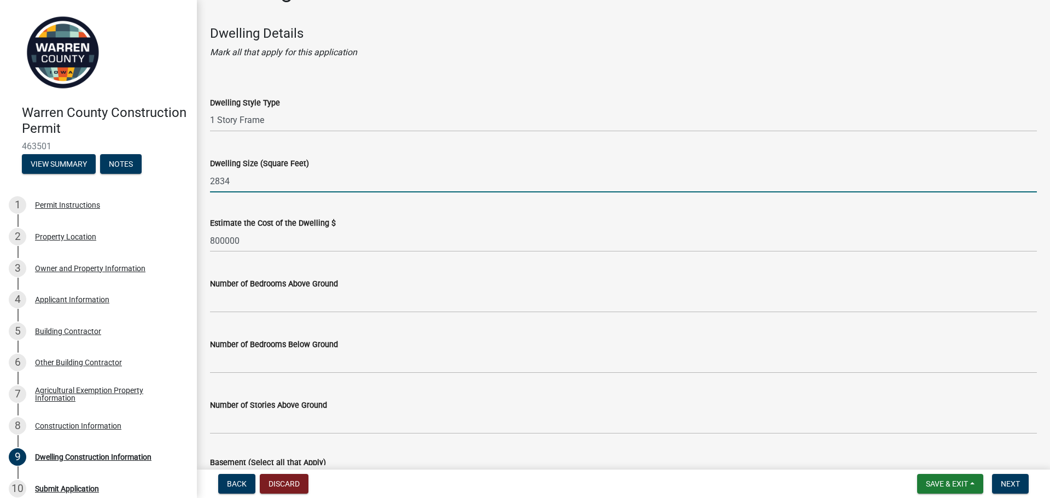
scroll to position [55, 0]
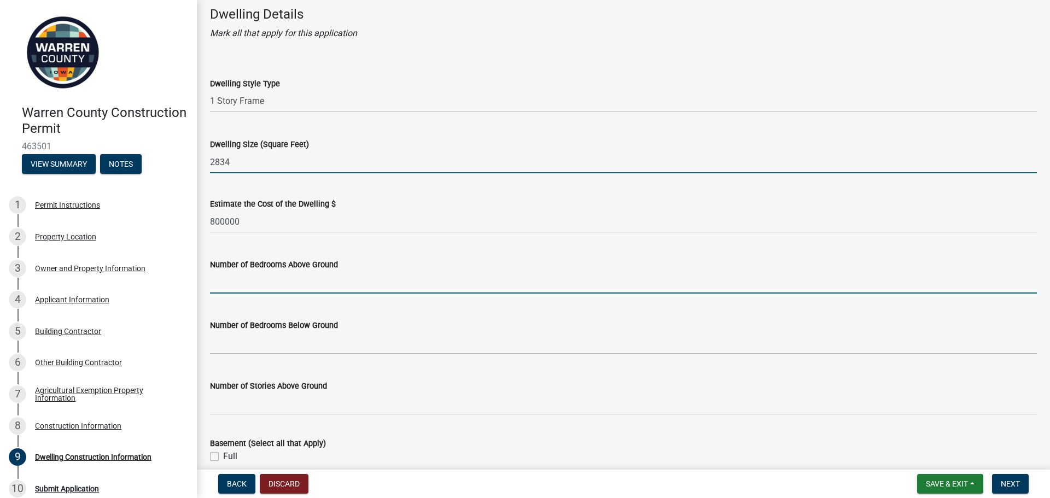
click at [317, 278] on input "text" at bounding box center [623, 282] width 827 height 22
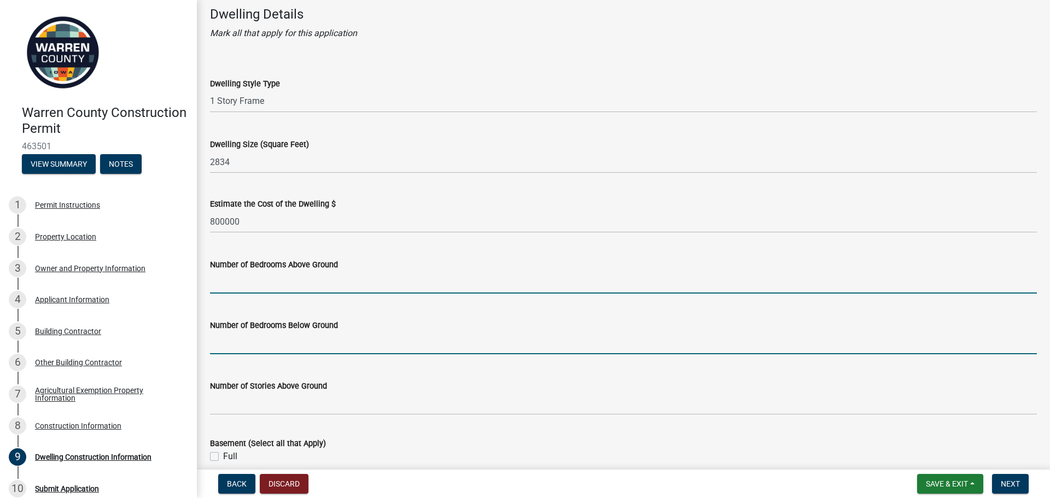
click at [493, 346] on input "text" at bounding box center [623, 343] width 827 height 22
click at [359, 282] on input "text" at bounding box center [623, 282] width 827 height 22
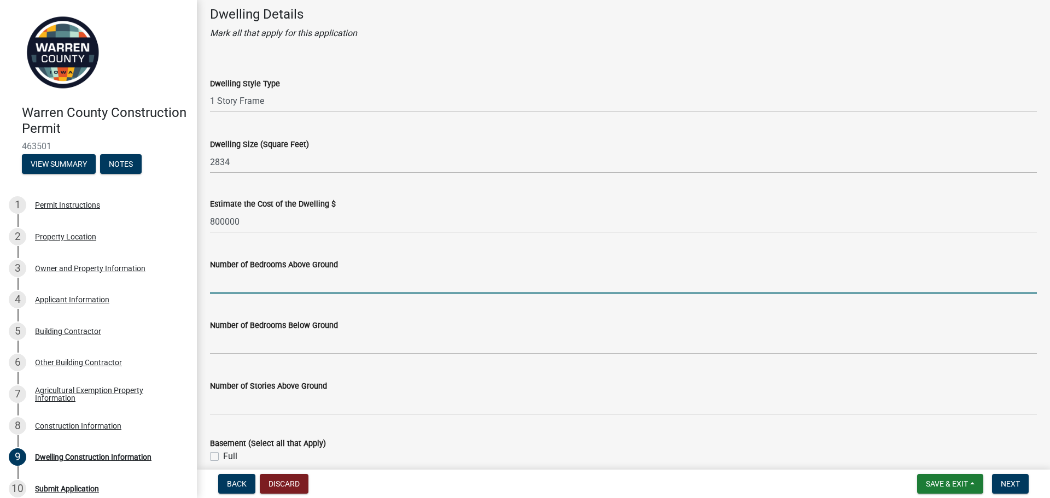
click at [238, 285] on input "text" at bounding box center [623, 282] width 827 height 22
type input "1"
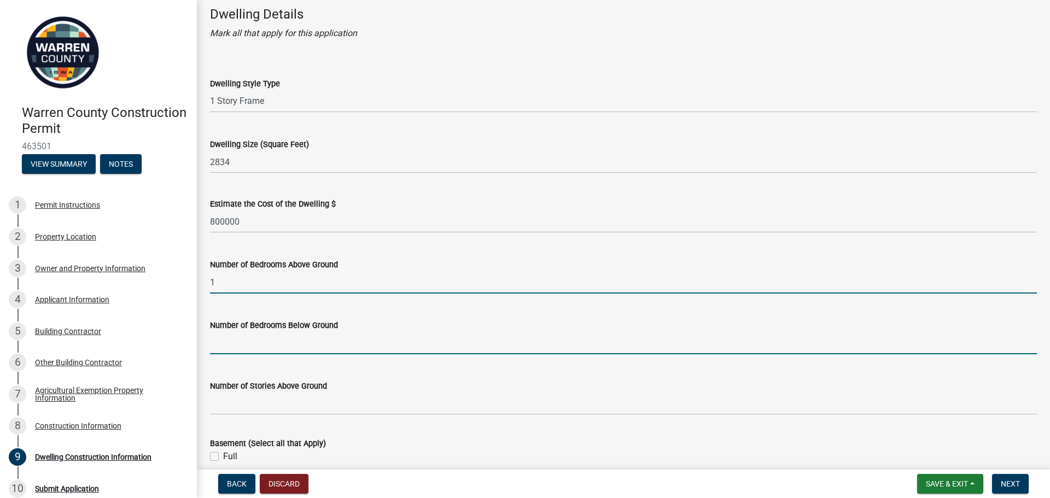
click at [257, 340] on input "text" at bounding box center [623, 343] width 827 height 22
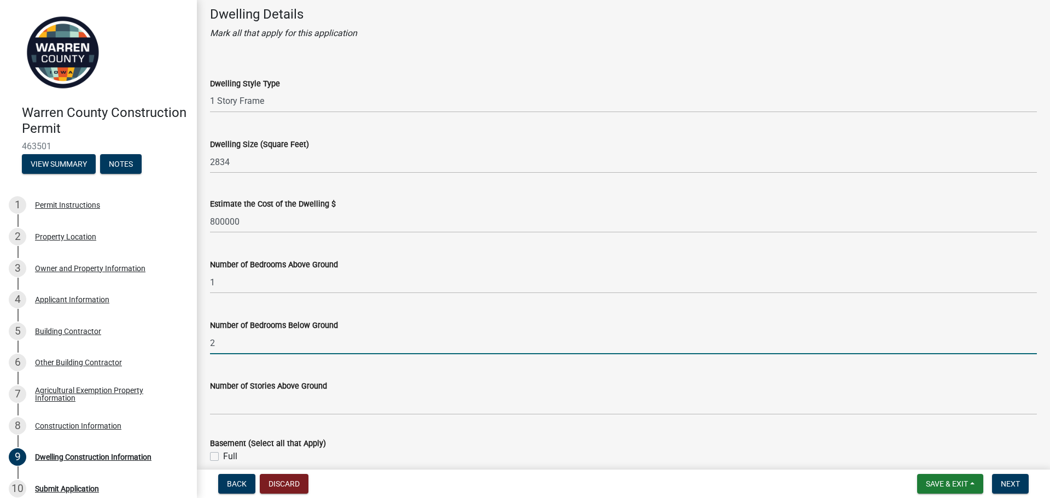
type input "2"
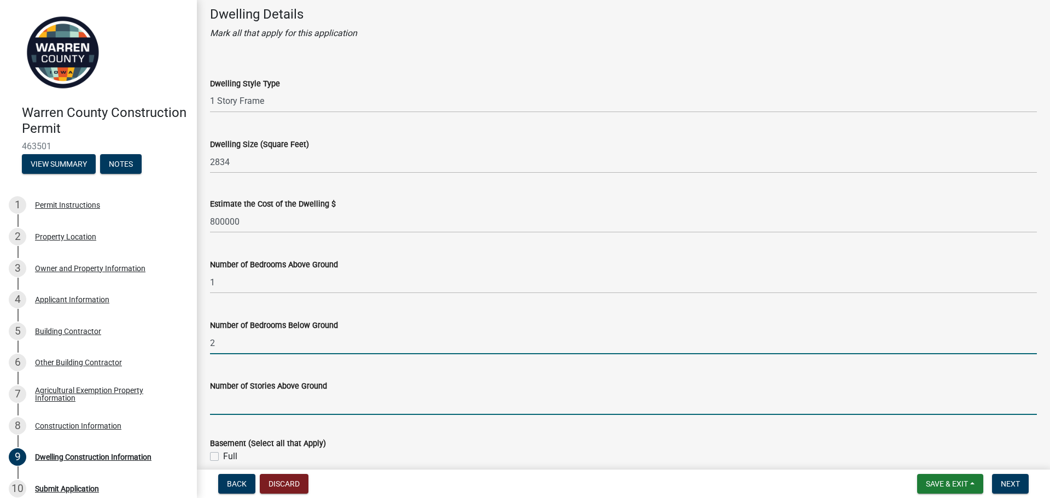
click at [307, 400] on input "Number of Stories Above Ground" at bounding box center [623, 404] width 827 height 22
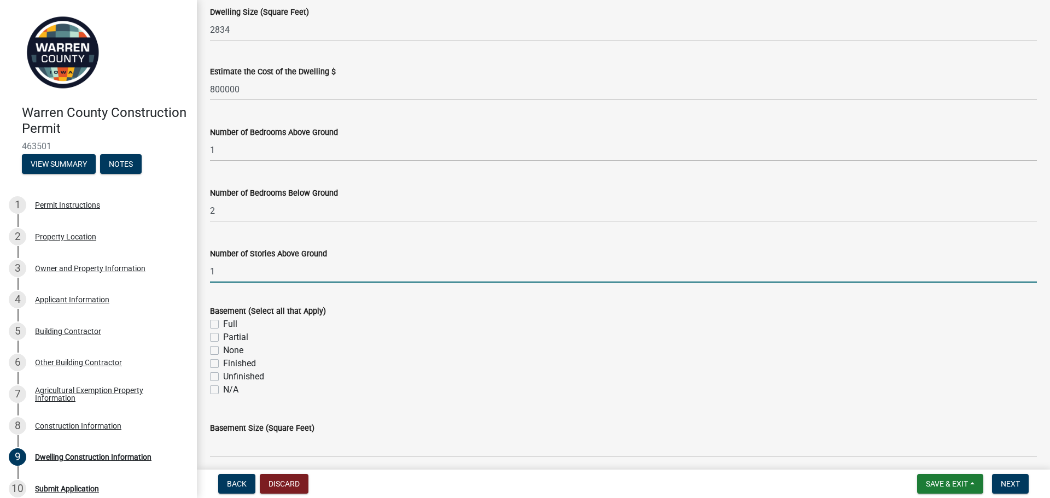
scroll to position [219, 0]
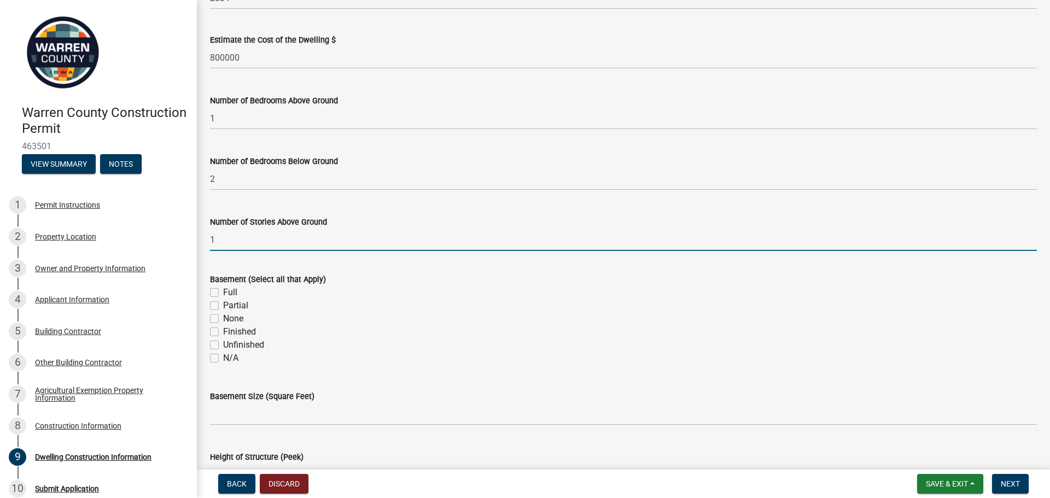
type input "1"
drag, startPoint x: 214, startPoint y: 330, endPoint x: 279, endPoint y: 336, distance: 64.8
click at [223, 330] on label "Finished" at bounding box center [239, 331] width 33 height 13
click at [223, 330] on input "Finished" at bounding box center [226, 328] width 7 height 7
checkbox input "true"
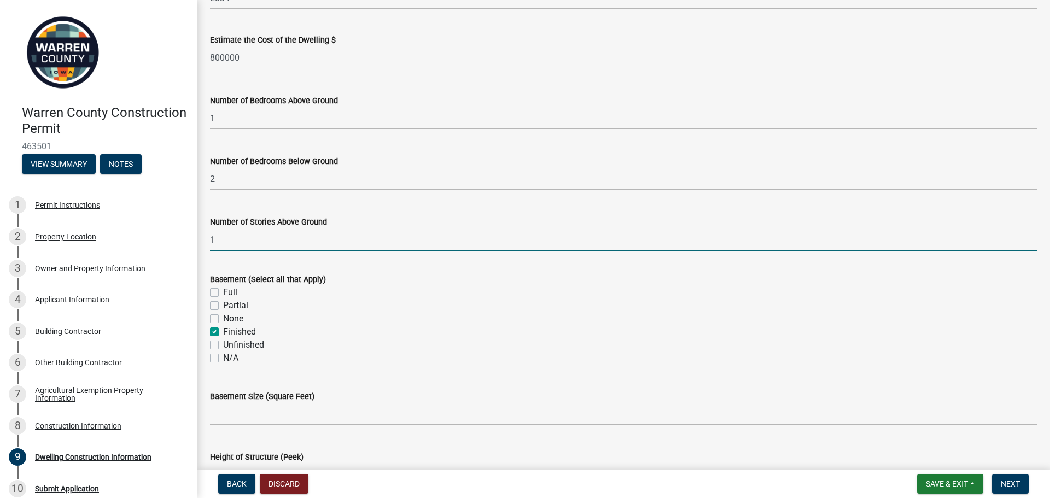
checkbox input "false"
checkbox input "true"
checkbox input "false"
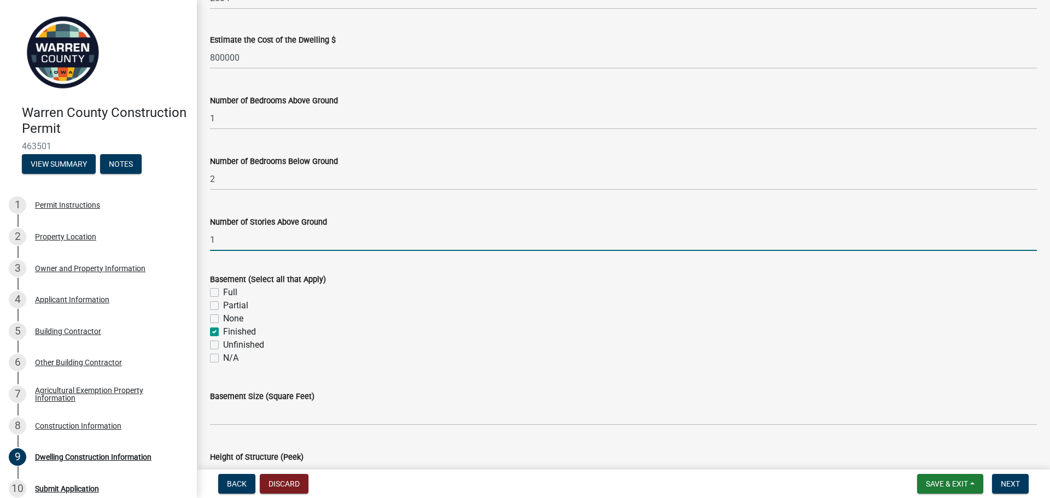
checkbox input "false"
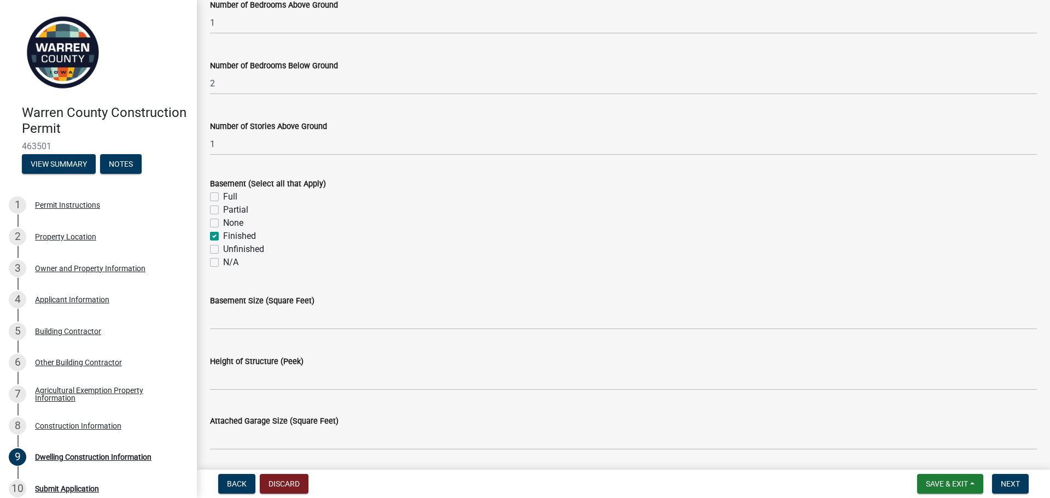
scroll to position [328, 0]
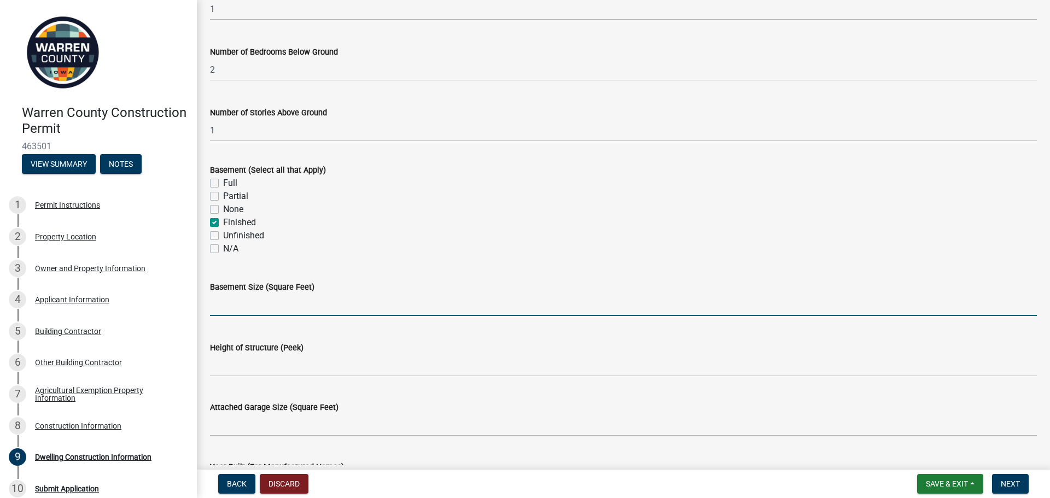
click at [295, 304] on input "text" at bounding box center [623, 305] width 827 height 22
click at [310, 305] on input "text" at bounding box center [623, 305] width 827 height 22
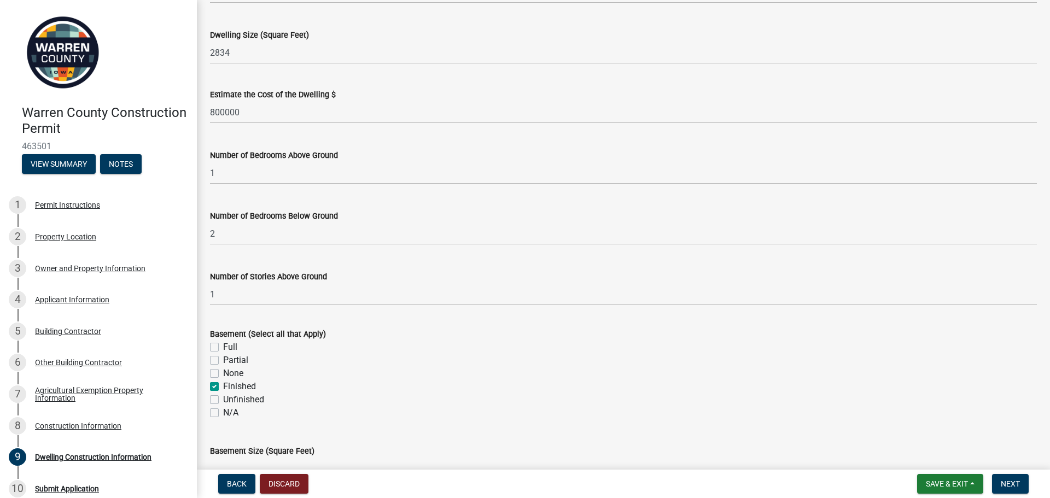
scroll to position [109, 0]
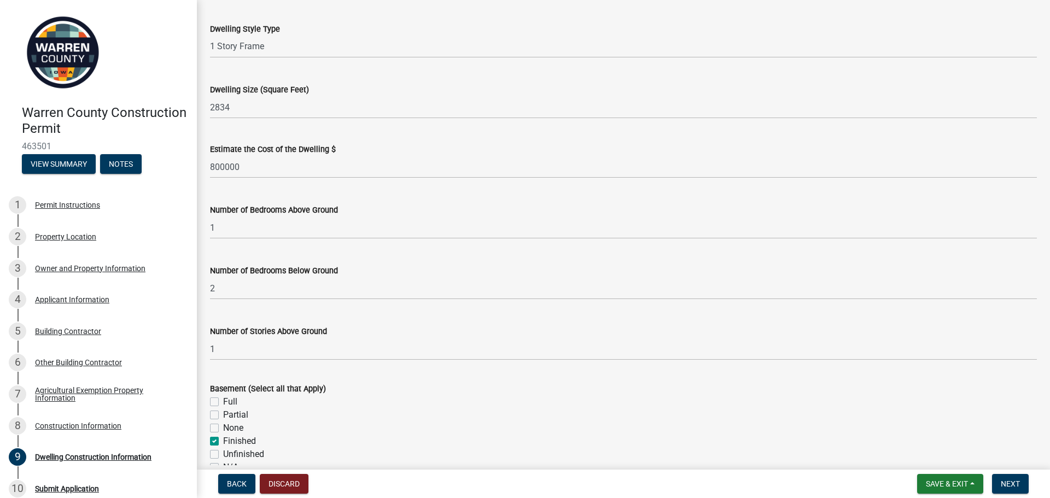
type input "980"
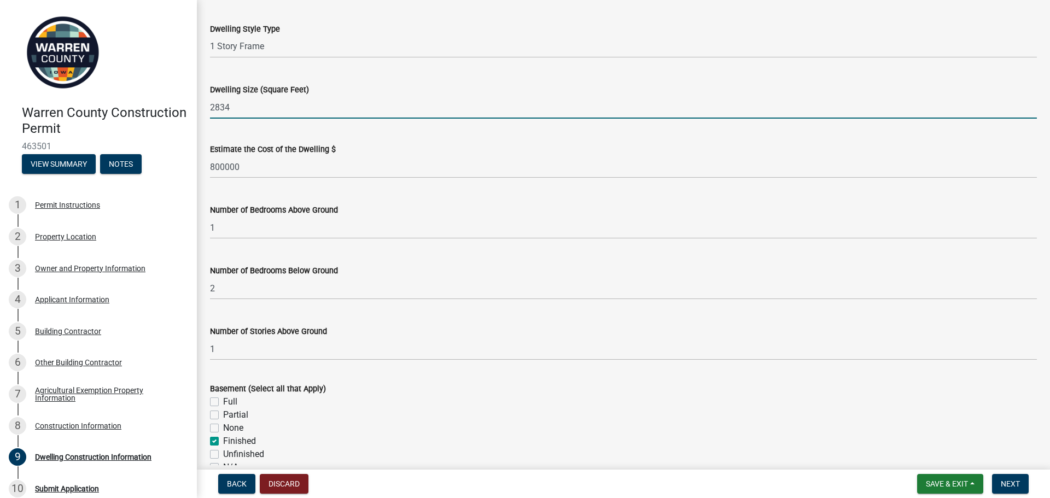
drag, startPoint x: 232, startPoint y: 104, endPoint x: 188, endPoint y: 105, distance: 44.3
click at [191, 101] on div "Warren County Construction Permit 463501 View Summary Notes 1 Permit Instructio…" at bounding box center [525, 249] width 1050 height 498
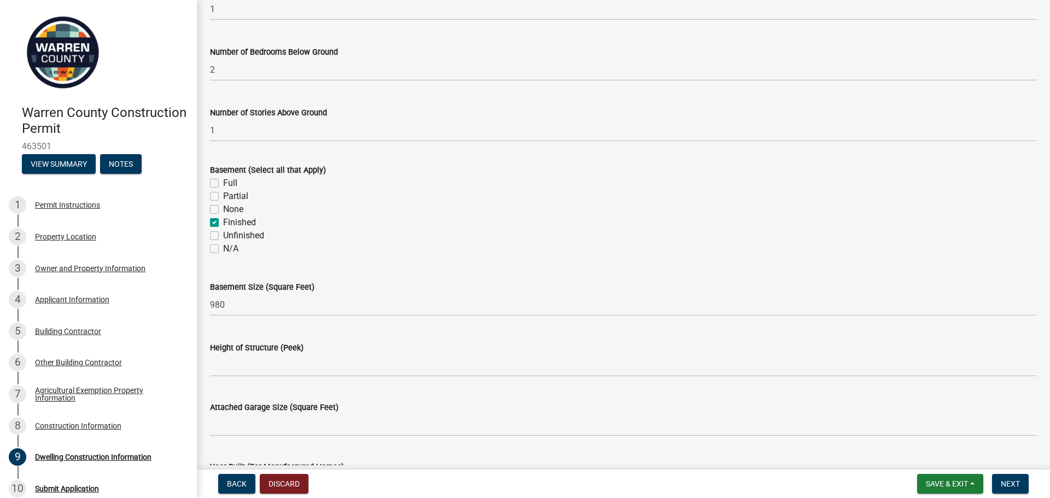
scroll to position [383, 0]
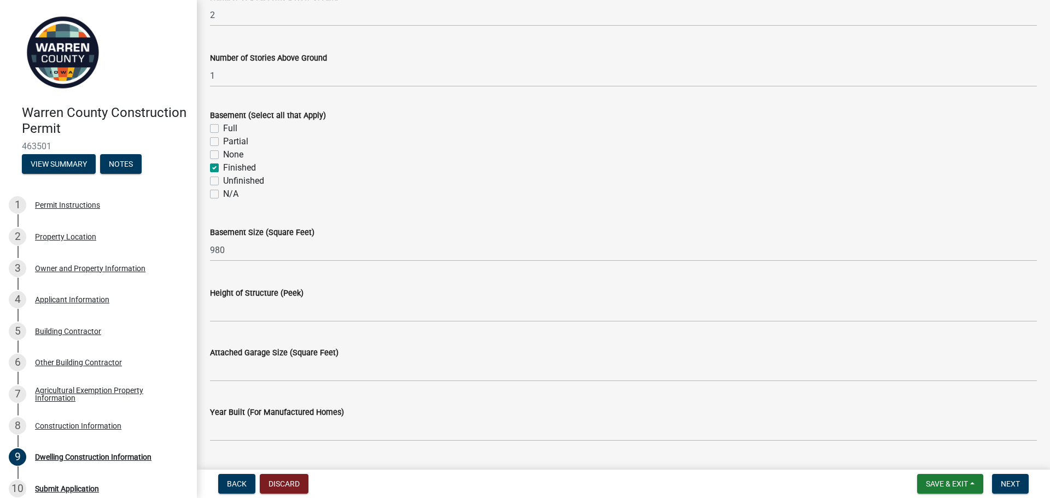
type input "1854"
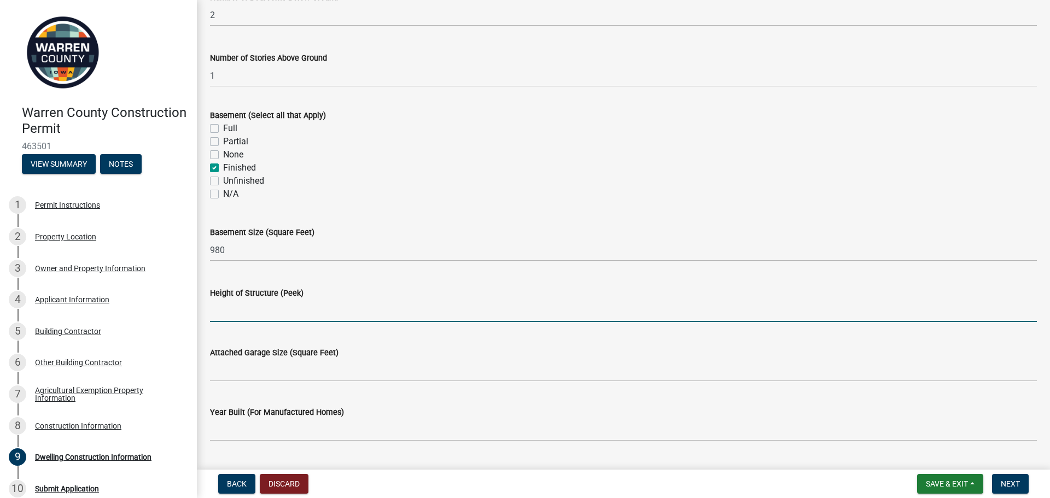
click at [252, 309] on input "Height of Structure (Peek)" at bounding box center [623, 311] width 827 height 22
type input "17'"
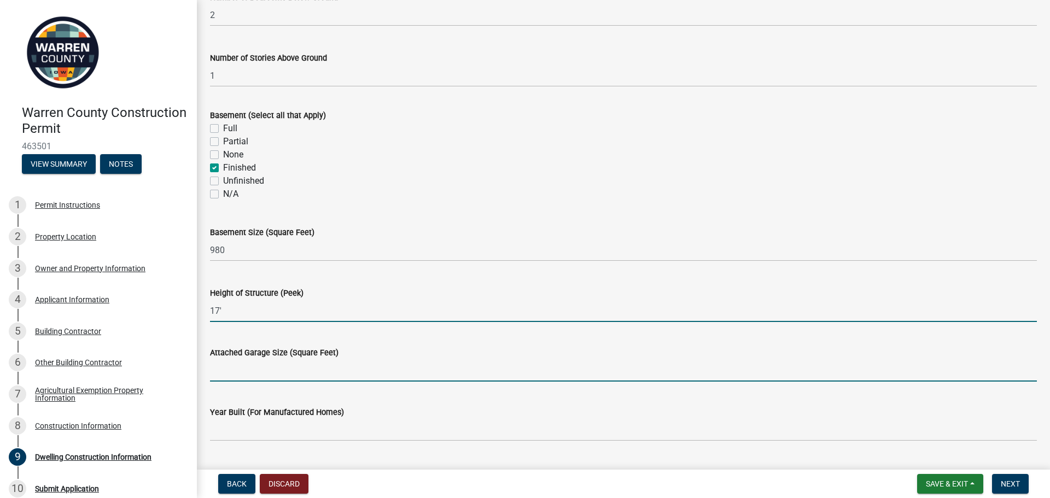
click at [278, 374] on input "Attached Garage Size (Square Feet)" at bounding box center [623, 370] width 827 height 22
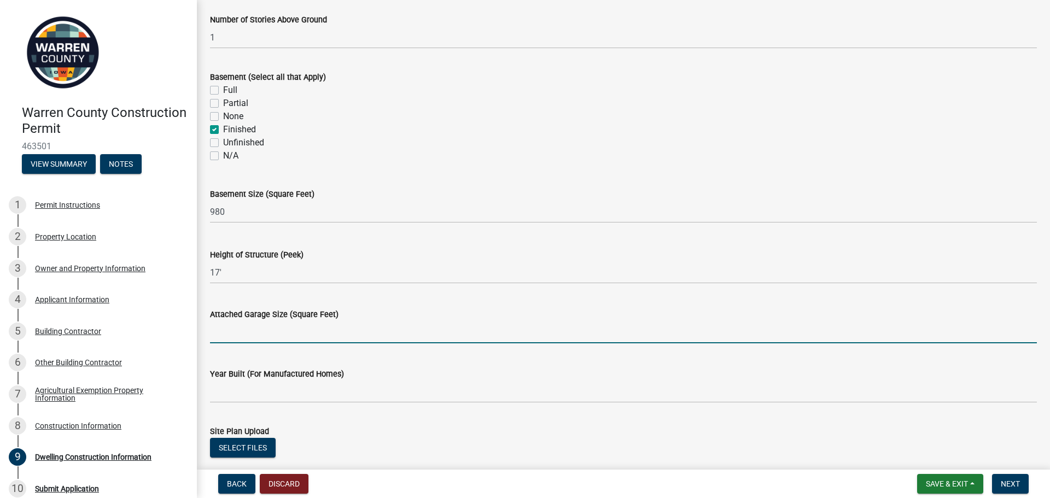
scroll to position [438, 0]
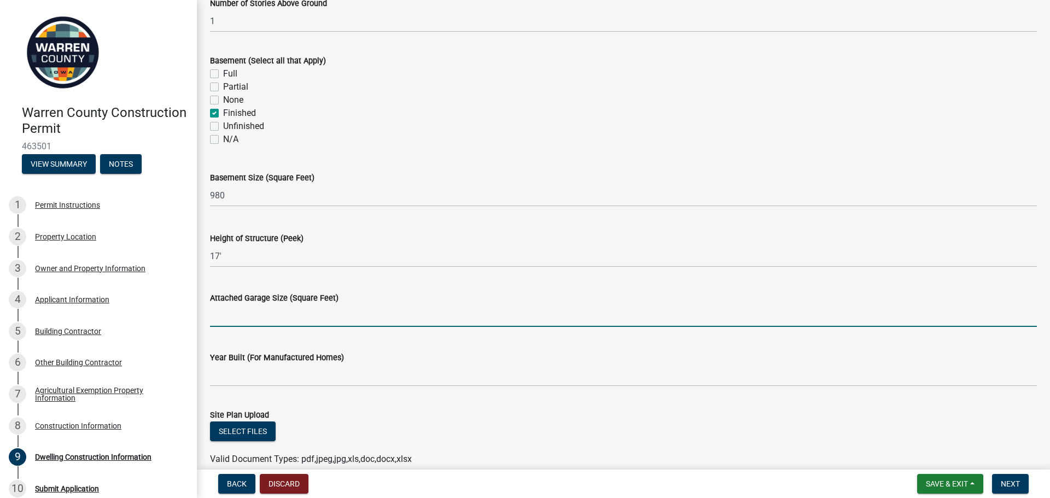
click at [232, 312] on input "Attached Garage Size (Square Feet)" at bounding box center [623, 316] width 827 height 22
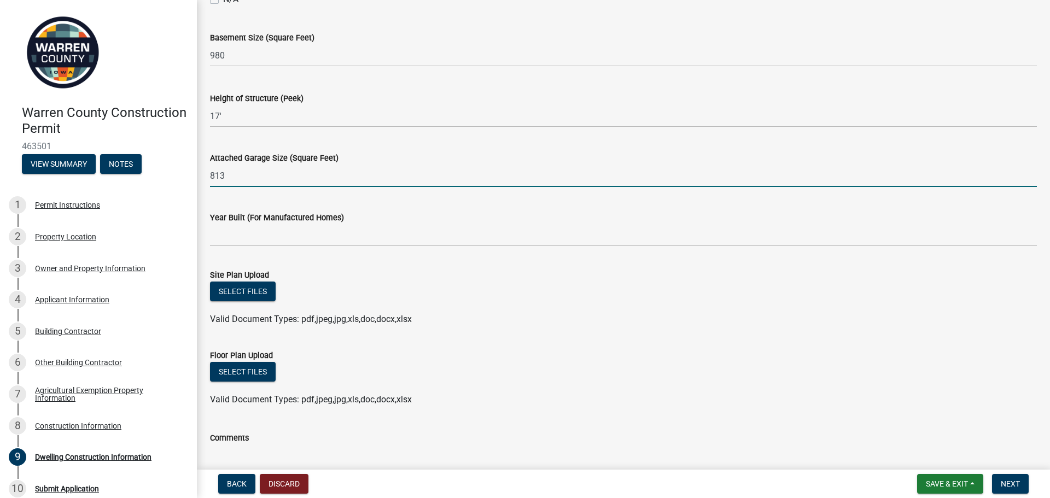
scroll to position [602, 0]
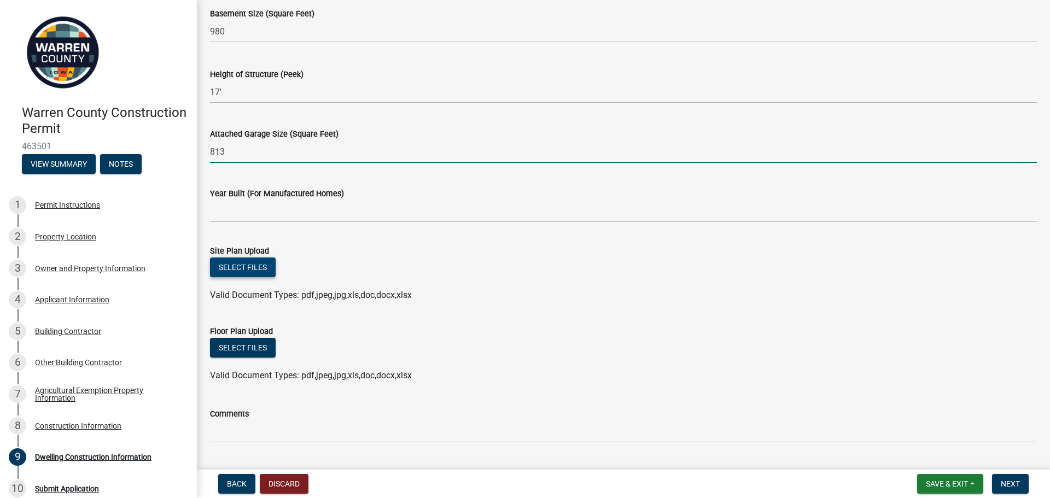
type input "813"
click at [260, 270] on button "Select files" at bounding box center [243, 268] width 66 height 20
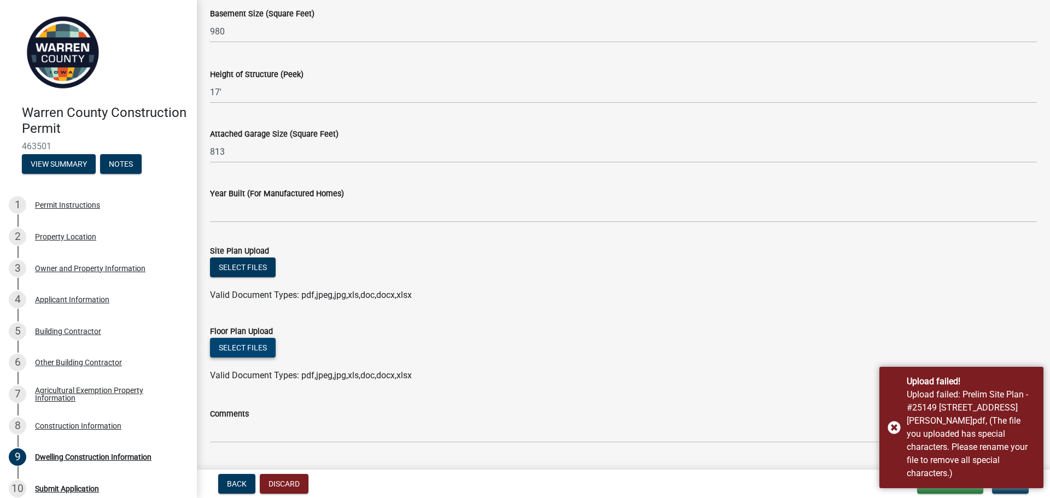
click at [252, 353] on button "Select files" at bounding box center [243, 348] width 66 height 20
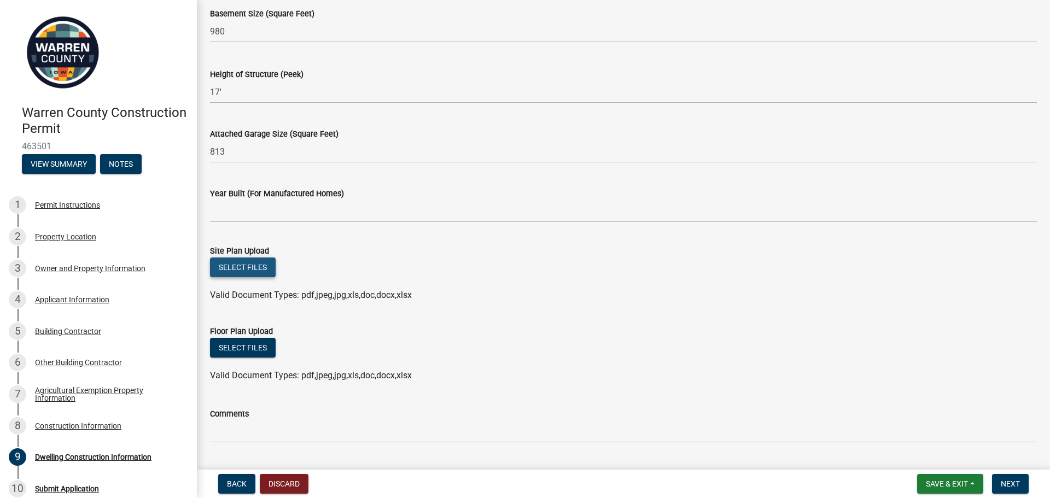
click at [259, 265] on button "Select files" at bounding box center [243, 268] width 66 height 20
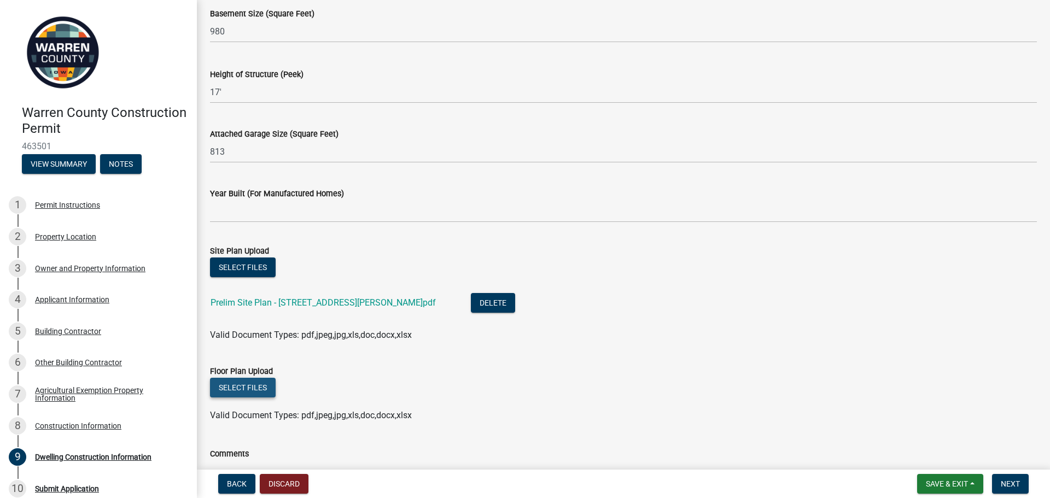
click at [247, 389] on button "Select files" at bounding box center [243, 388] width 66 height 20
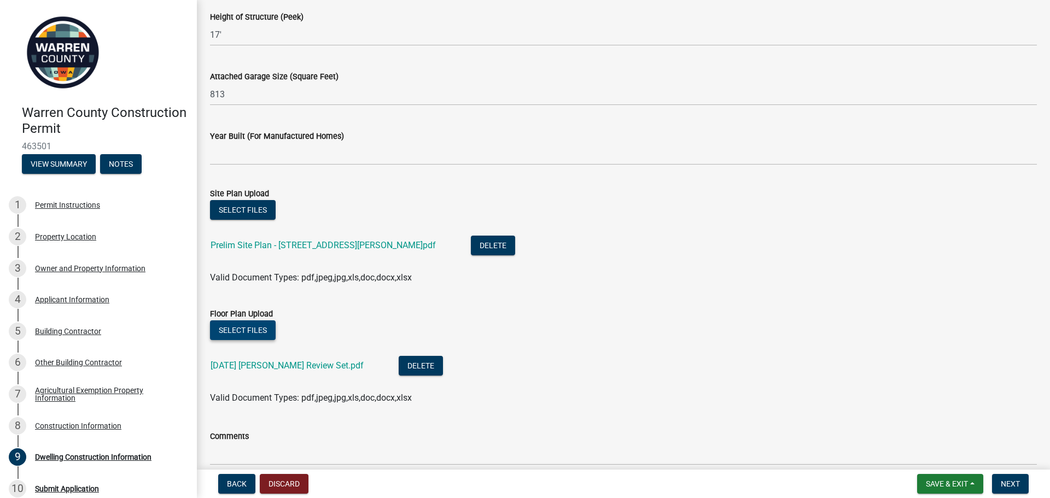
scroll to position [710, 0]
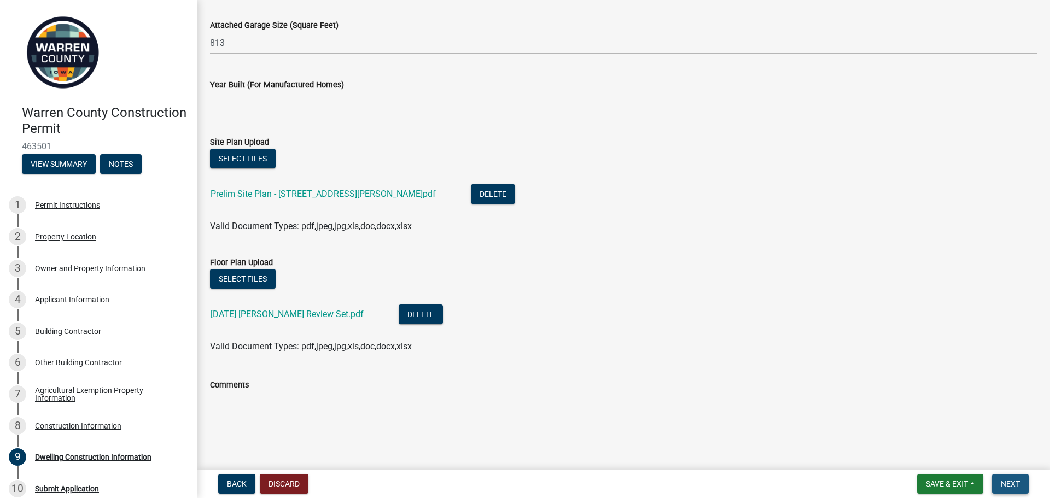
click at [1007, 481] on span "Next" at bounding box center [1010, 484] width 19 height 9
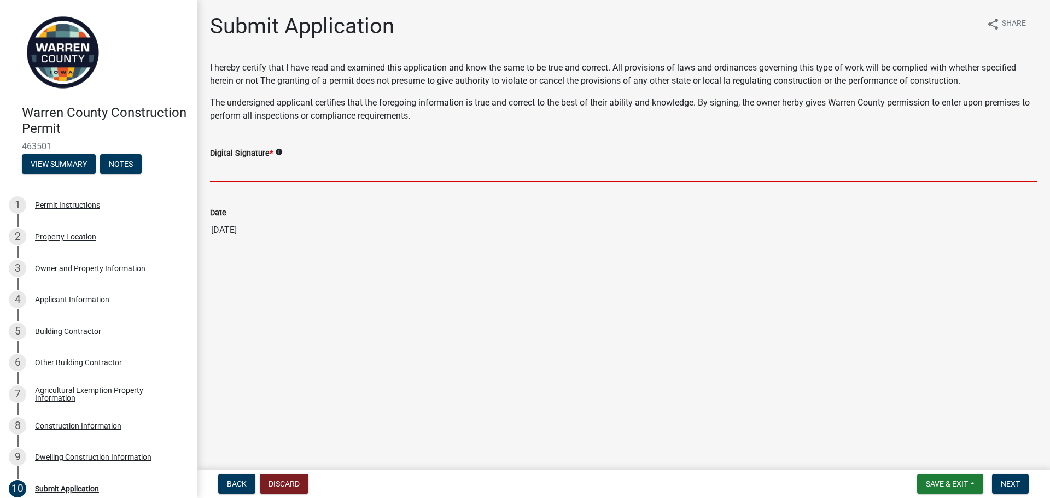
click at [279, 172] on input "Digital Signature *" at bounding box center [623, 171] width 827 height 22
type input "Kaleb [PERSON_NAME]"
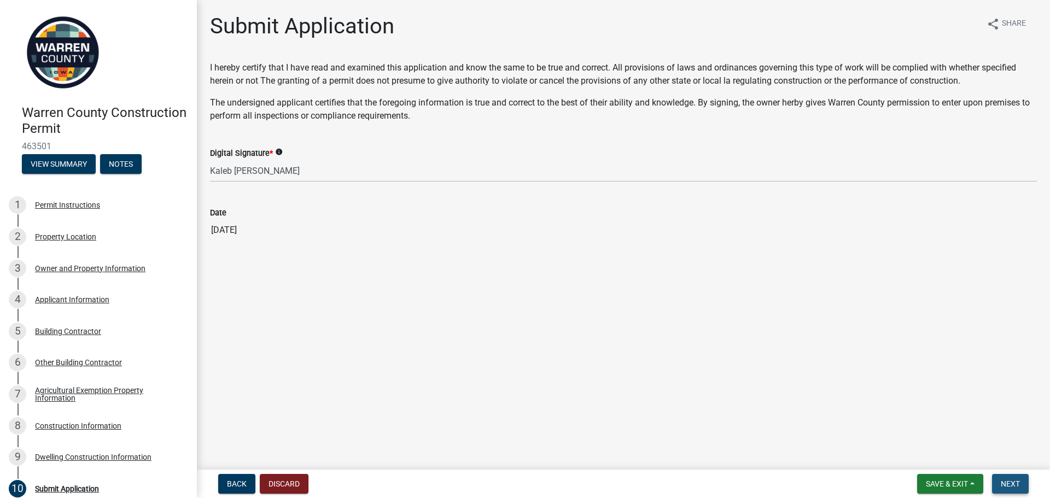
click at [1006, 486] on span "Next" at bounding box center [1010, 484] width 19 height 9
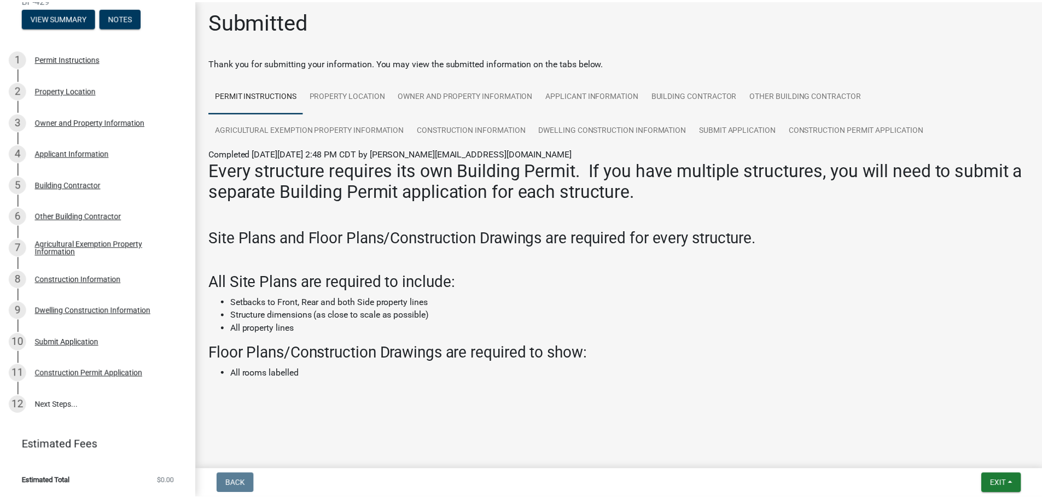
scroll to position [6, 0]
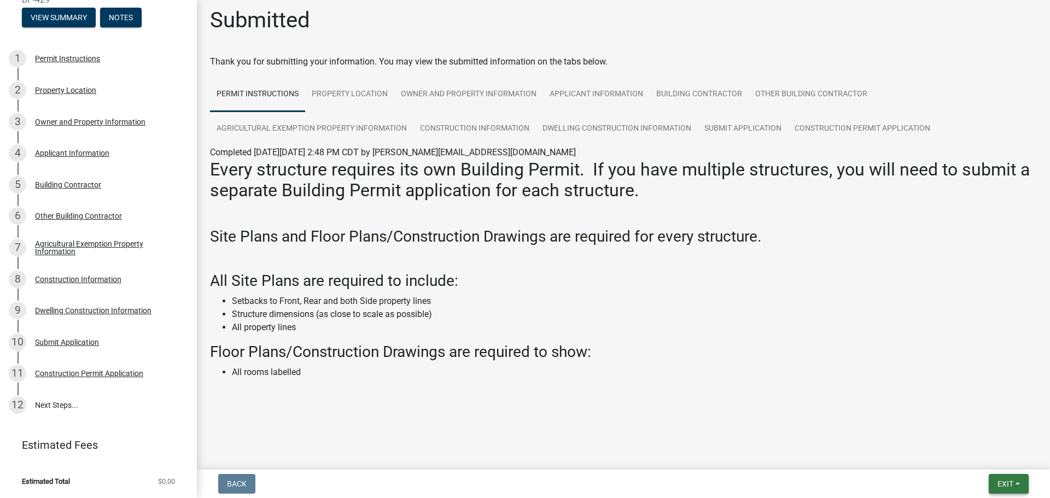
click at [1000, 487] on span "Exit" at bounding box center [1006, 484] width 16 height 9
click at [970, 458] on button "Save & Exit" at bounding box center [985, 455] width 88 height 26
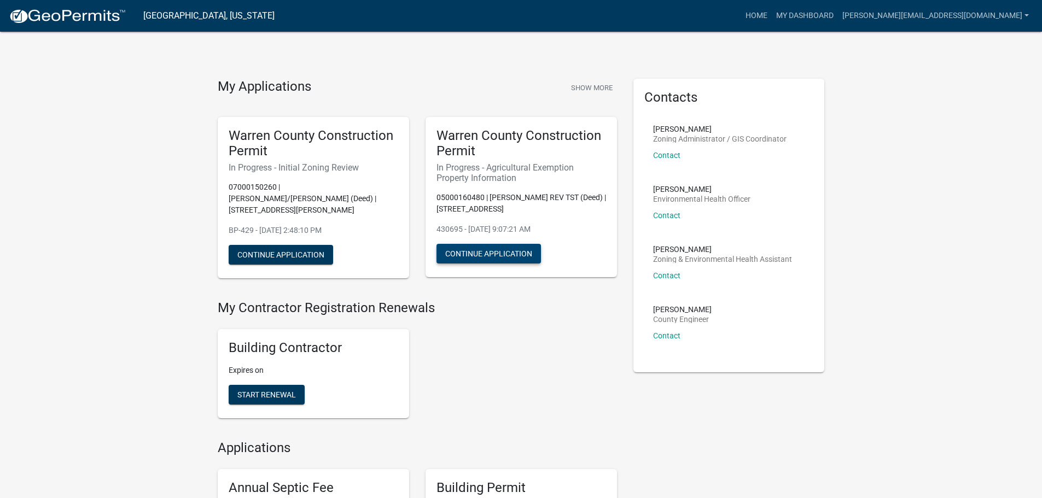
click at [515, 257] on button "Continue Application" at bounding box center [488, 254] width 104 height 20
